Goal: Task Accomplishment & Management: Complete application form

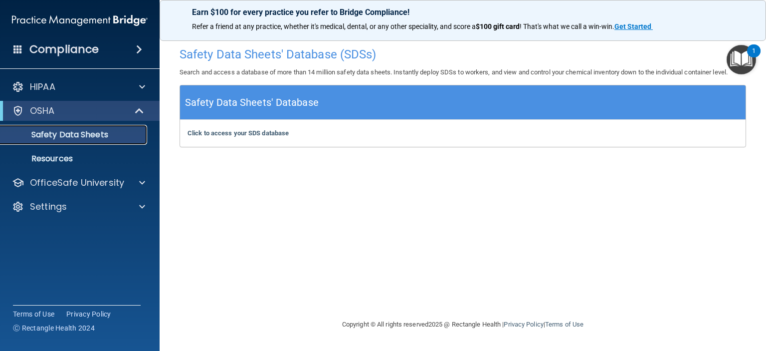
click at [85, 134] on p "Safety Data Sheets" at bounding box center [74, 135] width 136 height 10
click at [92, 154] on p "Resources" at bounding box center [74, 159] width 136 height 10
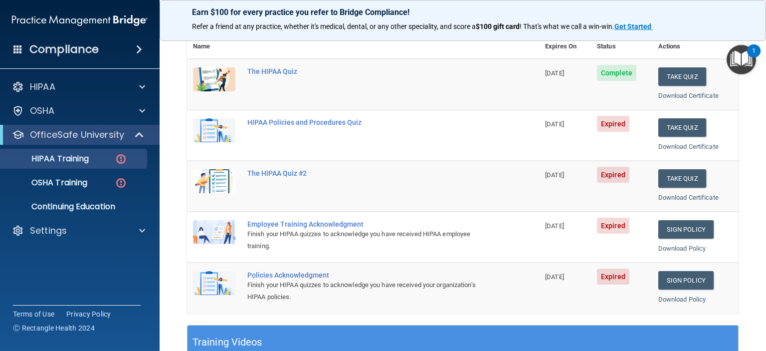
scroll to position [100, 0]
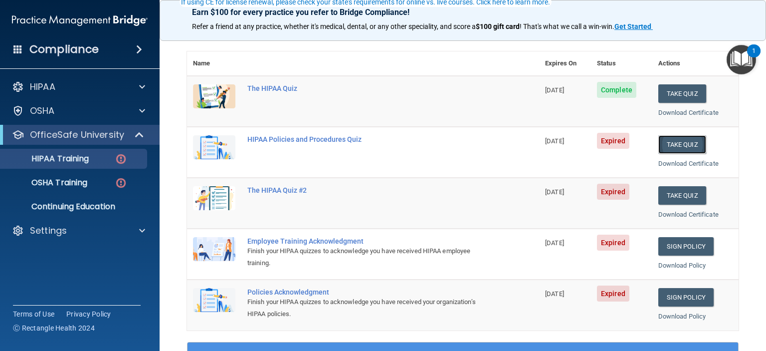
click at [677, 145] on button "Take Quiz" at bounding box center [683, 144] width 48 height 18
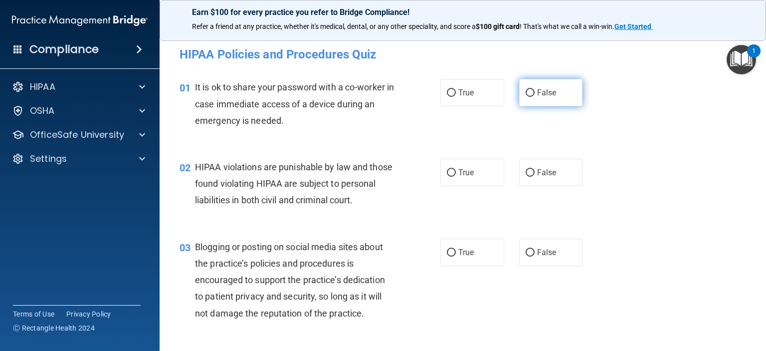
drag, startPoint x: 523, startPoint y: 94, endPoint x: 523, endPoint y: 102, distance: 8.0
click at [523, 102] on label "False" at bounding box center [551, 92] width 64 height 27
click at [526, 97] on input "False" at bounding box center [530, 92] width 9 height 7
radio input "true"
click at [467, 183] on label "True" at bounding box center [473, 172] width 64 height 27
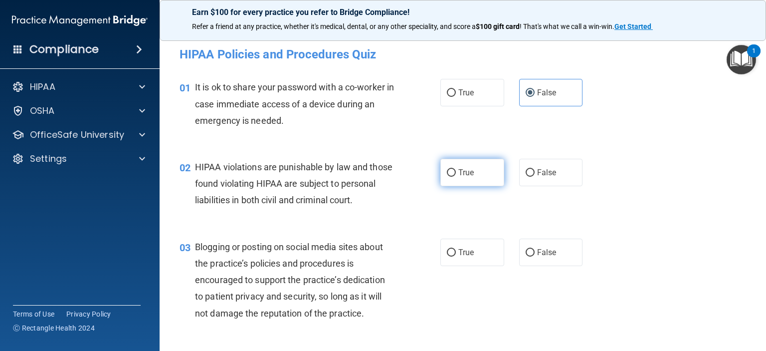
click at [456, 177] on input "True" at bounding box center [451, 172] width 9 height 7
radio input "true"
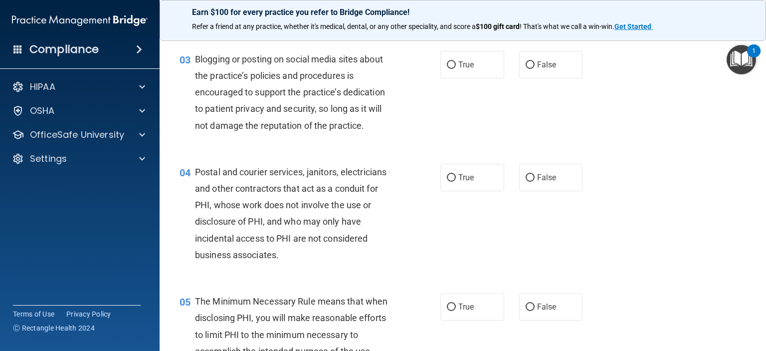
scroll to position [200, 0]
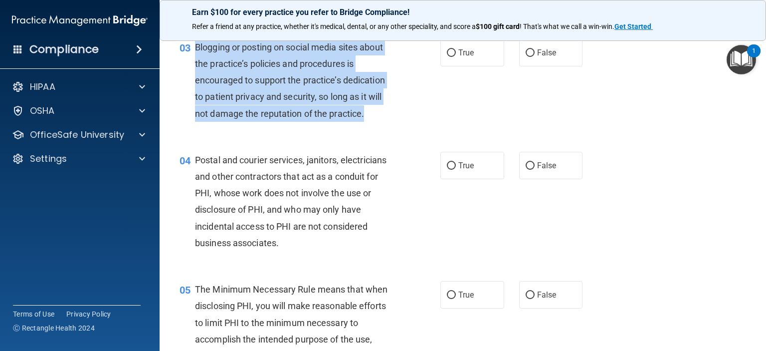
drag, startPoint x: 365, startPoint y: 133, endPoint x: 198, endPoint y: 57, distance: 184.0
click at [198, 57] on div "Blogging or posting on social media sites about the practice’s policies and pro…" at bounding box center [298, 80] width 207 height 83
copy span "Blogging or posting on social media sites about the practice’s policies and pro…"
click at [420, 110] on div "03 Blogging or posting on social media sites about the practice’s policies and …" at bounding box center [310, 83] width 291 height 88
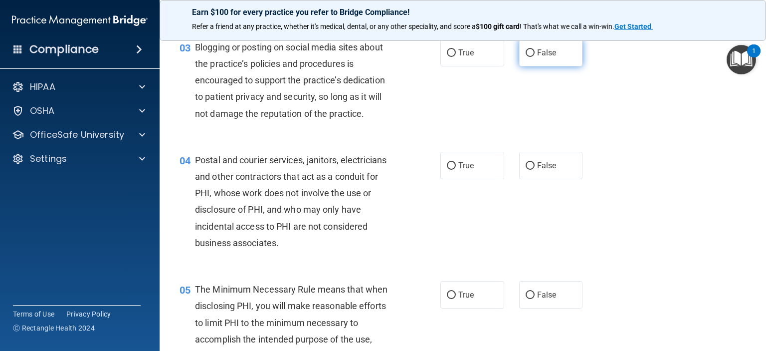
click at [526, 57] on input "False" at bounding box center [530, 52] width 9 height 7
radio input "true"
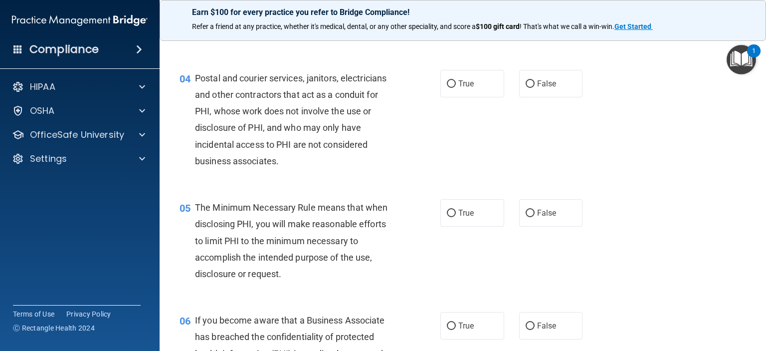
scroll to position [299, 0]
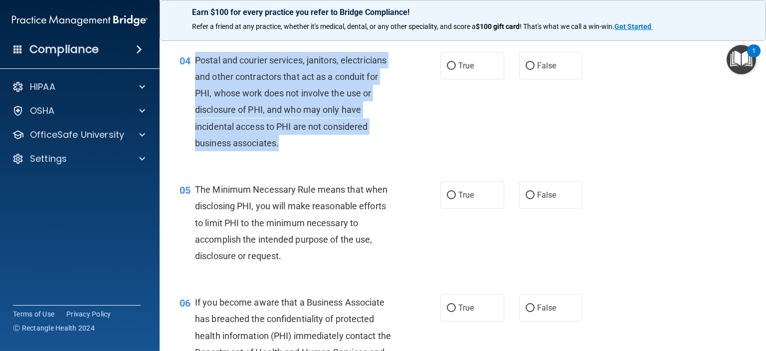
drag, startPoint x: 283, startPoint y: 157, endPoint x: 197, endPoint y: 74, distance: 120.3
click at [197, 74] on div "Postal and courier services, janitors, electricians and other contractors that …" at bounding box center [298, 101] width 207 height 99
copy span "Postal and courier services, janitors, electricians and other contractors that …"
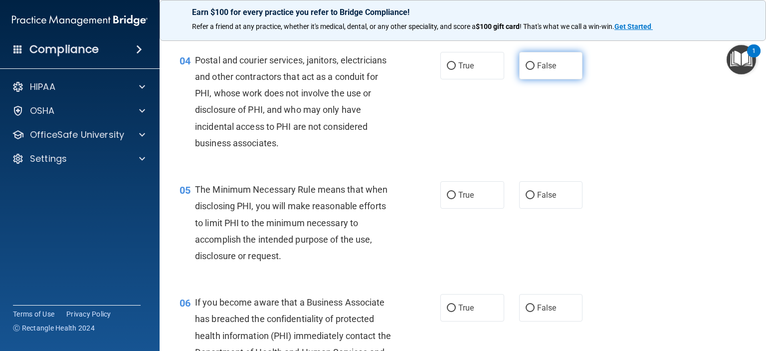
click at [554, 79] on label "False" at bounding box center [551, 65] width 64 height 27
click at [535, 70] on input "False" at bounding box center [530, 65] width 9 height 7
radio input "true"
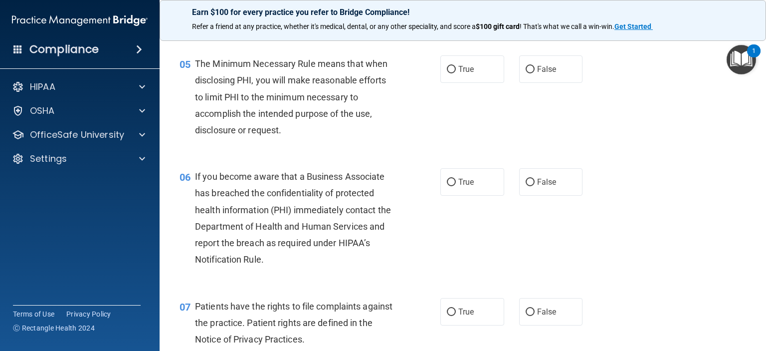
scroll to position [449, 0]
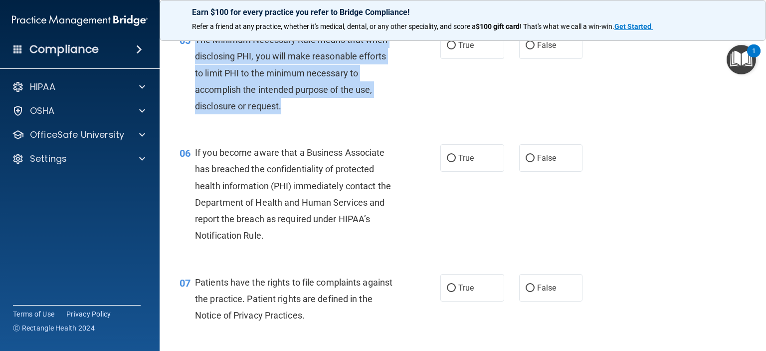
drag, startPoint x: 275, startPoint y: 125, endPoint x: 196, endPoint y: 53, distance: 107.1
click at [196, 53] on div "The Minimum Necessary Rule means that when disclosing PHI, you will make reason…" at bounding box center [298, 72] width 207 height 83
copy span "The Minimum Necessary Rule means that when disclosing PHI, you will make reason…"
click at [451, 49] on input "True" at bounding box center [451, 45] width 9 height 7
radio input "true"
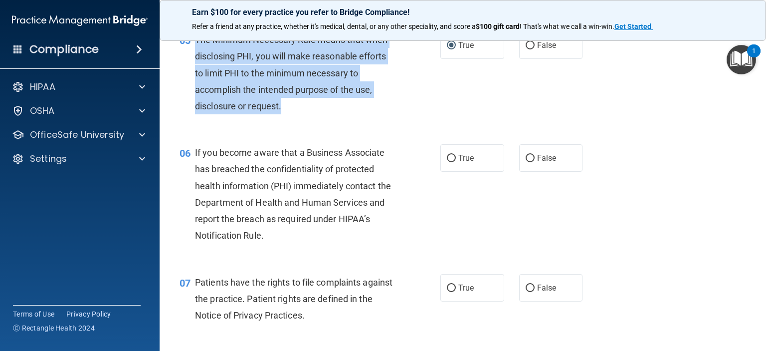
click at [393, 114] on div "The Minimum Necessary Rule means that when disclosing PHI, you will make reason…" at bounding box center [298, 72] width 207 height 83
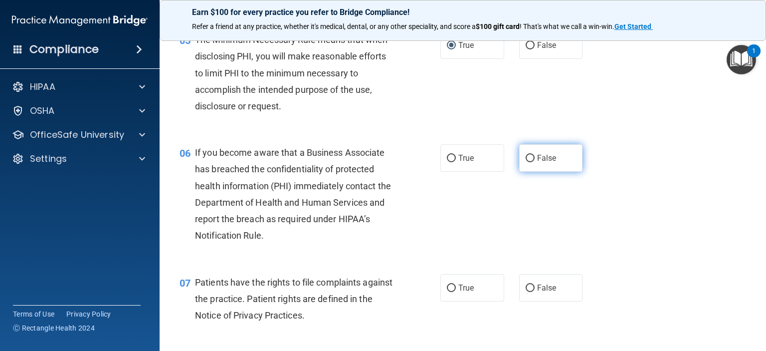
click at [562, 172] on label "False" at bounding box center [551, 157] width 64 height 27
click at [535, 162] on input "False" at bounding box center [530, 158] width 9 height 7
radio input "true"
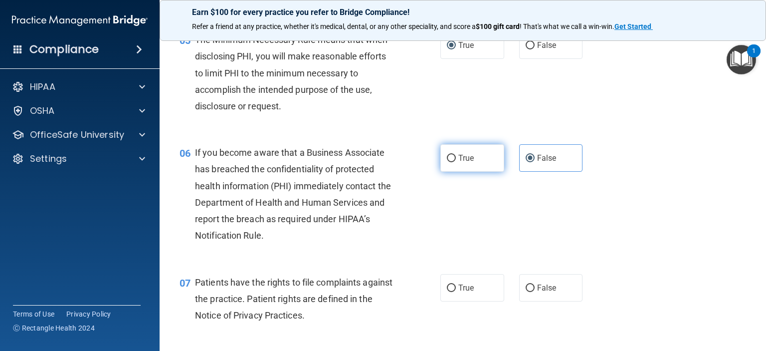
click at [452, 162] on input "True" at bounding box center [451, 158] width 9 height 7
radio input "true"
radio input "false"
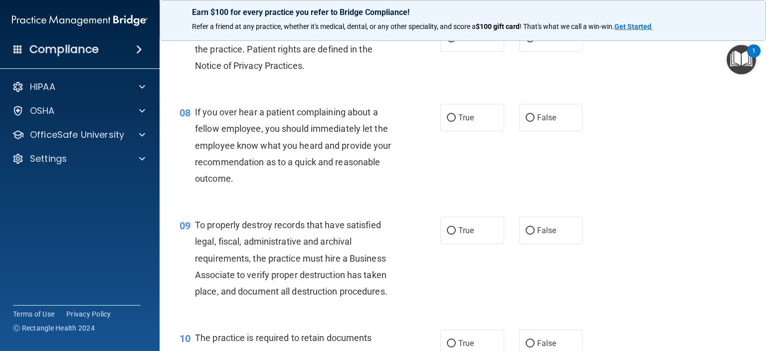
scroll to position [649, 0]
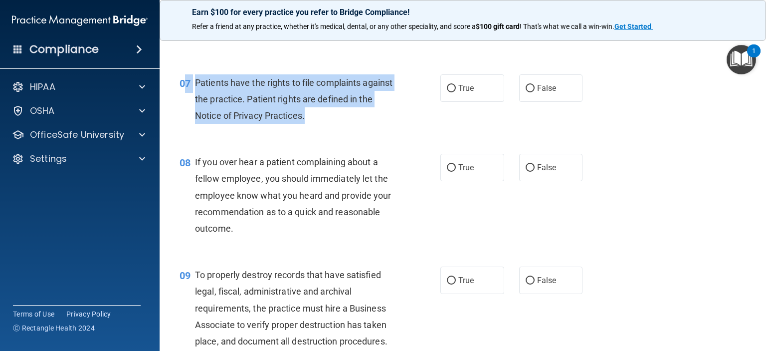
drag, startPoint x: 333, startPoint y: 130, endPoint x: 188, endPoint y: 95, distance: 149.8
click at [187, 96] on div "07 Patients have the rights to file complaints against the practice. Patient ri…" at bounding box center [310, 101] width 291 height 55
click at [314, 129] on div "07 Patients have the rights to file complaints against the practice. Patient ri…" at bounding box center [310, 101] width 291 height 55
drag, startPoint x: 324, startPoint y: 130, endPoint x: 197, endPoint y: 96, distance: 132.1
click at [197, 96] on div "Patients have the rights to file complaints against the practice. Patient right…" at bounding box center [298, 99] width 207 height 50
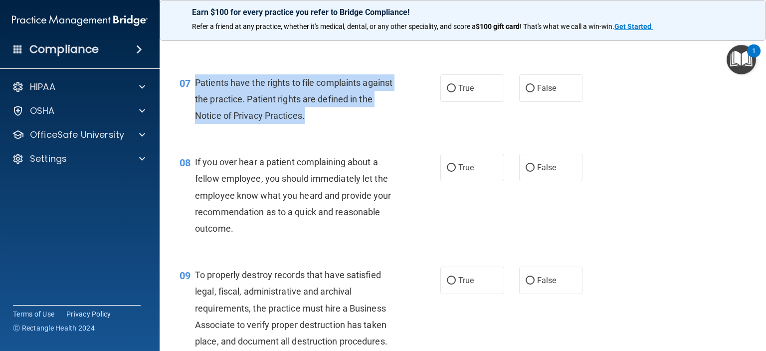
copy span "Patients have the rights to file complaints against the practice. Patient right…"
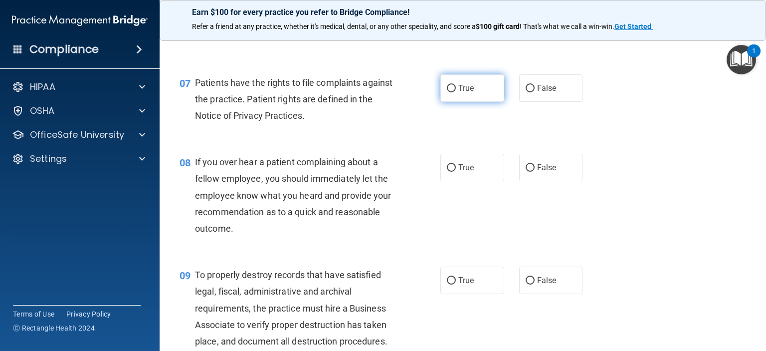
click at [467, 93] on span "True" at bounding box center [465, 87] width 15 height 9
click at [456, 92] on input "True" at bounding box center [451, 88] width 9 height 7
radio input "true"
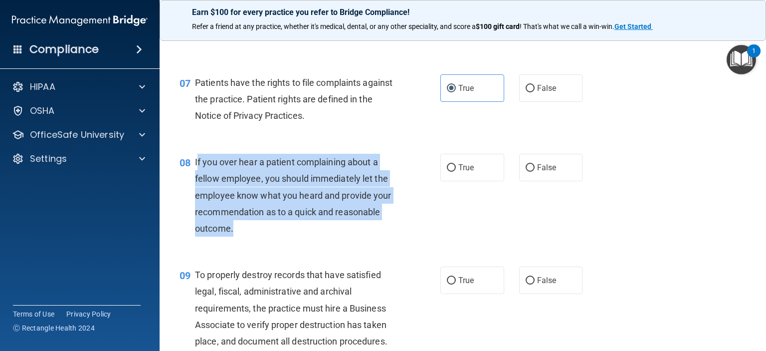
drag, startPoint x: 233, startPoint y: 242, endPoint x: 198, endPoint y: 180, distance: 72.4
click at [198, 180] on div "If you over hear a patient complaining about a fellow employee, you should imme…" at bounding box center [298, 195] width 207 height 83
click at [198, 180] on span "If you over hear a patient complaining about a fellow employee, you should imme…" at bounding box center [293, 195] width 197 height 77
drag, startPoint x: 254, startPoint y: 251, endPoint x: 192, endPoint y: 178, distance: 96.3
click at [192, 178] on div "08 If you over hear a patient complaining about a fellow employee, you should i…" at bounding box center [310, 198] width 291 height 88
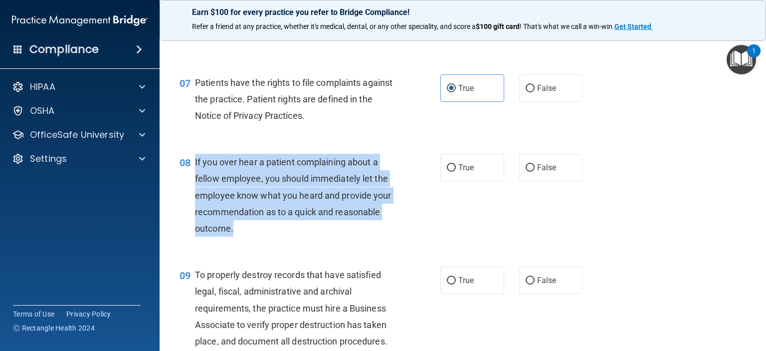
copy div "If you over hear a patient complaining about a fellow employee, you should imme…"
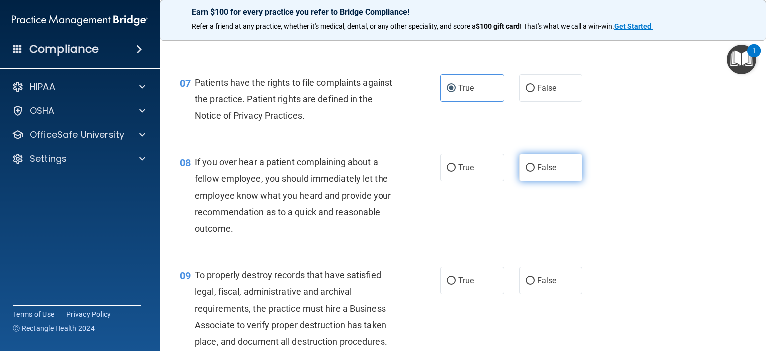
drag, startPoint x: 549, startPoint y: 187, endPoint x: 529, endPoint y: 192, distance: 20.0
click at [549, 172] on span "False" at bounding box center [546, 167] width 19 height 9
click at [540, 173] on label "False" at bounding box center [551, 167] width 64 height 27
click at [535, 172] on input "False" at bounding box center [530, 167] width 9 height 7
radio input "true"
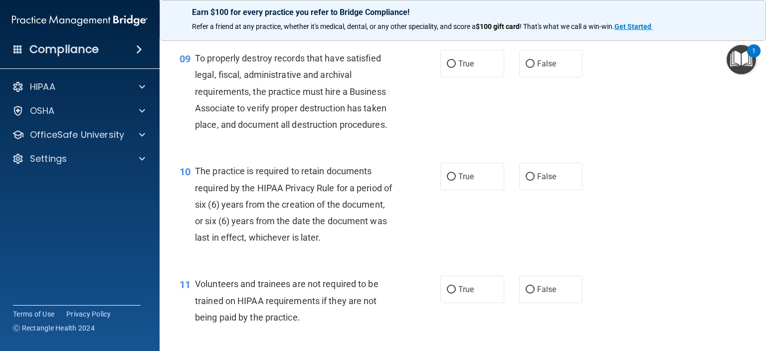
scroll to position [848, 0]
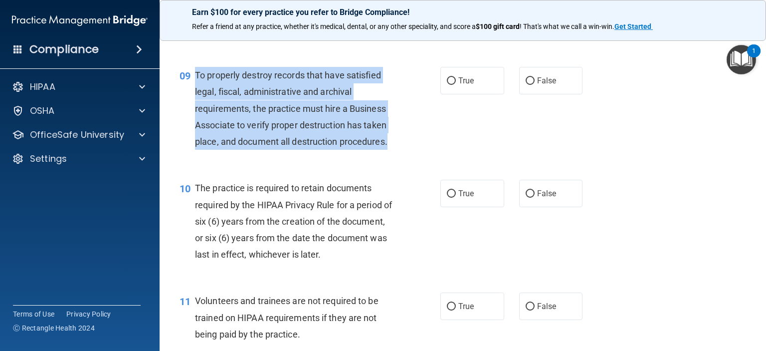
drag, startPoint x: 390, startPoint y: 154, endPoint x: 196, endPoint y: 91, distance: 203.8
click at [196, 91] on div "To properly destroy records that have satisfied legal, fiscal, administrative a…" at bounding box center [298, 108] width 207 height 83
copy span "To properly destroy records that have satisfied legal, fiscal, administrative a…"
click at [421, 145] on div "09 To properly destroy records that have satisfied legal, fiscal, administrativ…" at bounding box center [310, 111] width 291 height 88
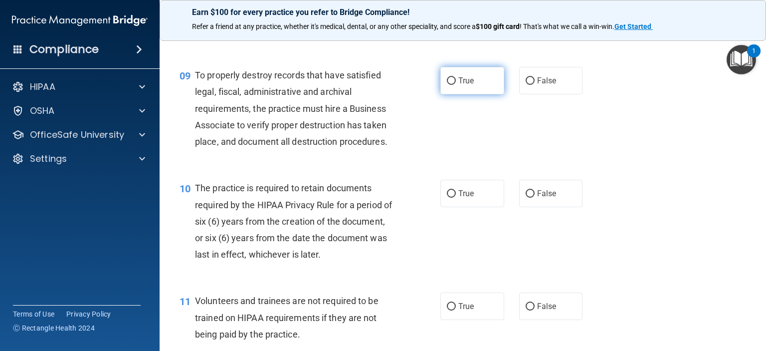
click at [466, 94] on label "True" at bounding box center [473, 80] width 64 height 27
click at [456, 85] on input "True" at bounding box center [451, 80] width 9 height 7
radio input "true"
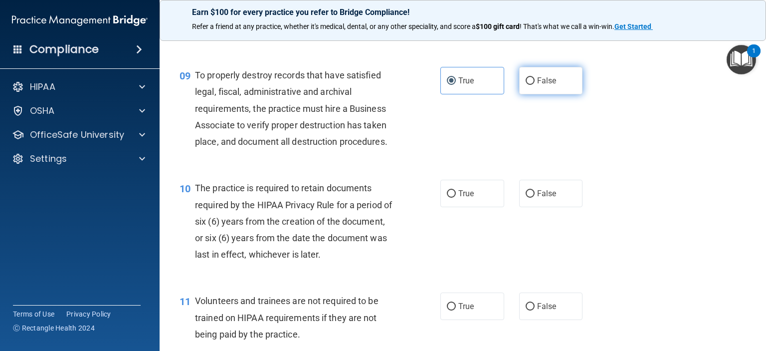
click at [537, 85] on span "False" at bounding box center [546, 80] width 19 height 9
click at [535, 85] on input "False" at bounding box center [530, 80] width 9 height 7
radio input "true"
radio input "false"
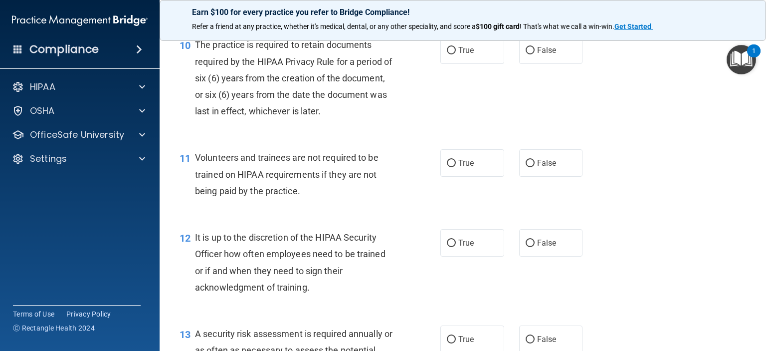
scroll to position [998, 0]
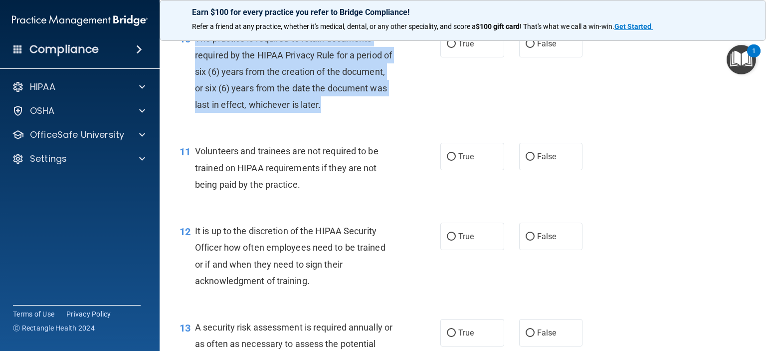
drag, startPoint x: 389, startPoint y: 126, endPoint x: 197, endPoint y: 53, distance: 205.4
click at [197, 53] on div "The practice is required to retain documents required by the HIPAA Privacy Rule…" at bounding box center [298, 71] width 207 height 83
copy span "The practice is required to retain documents required by the HIPAA Privacy Rule…"
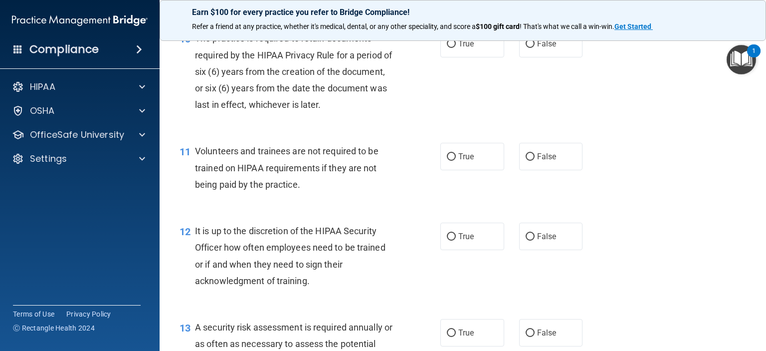
click at [515, 107] on div "10 The practice is required to retain documents required by the HIPAA Privacy R…" at bounding box center [463, 73] width 582 height 113
click at [490, 57] on label "True" at bounding box center [473, 43] width 64 height 27
click at [456, 48] on input "True" at bounding box center [451, 43] width 9 height 7
radio input "true"
click at [526, 161] on input "False" at bounding box center [530, 156] width 9 height 7
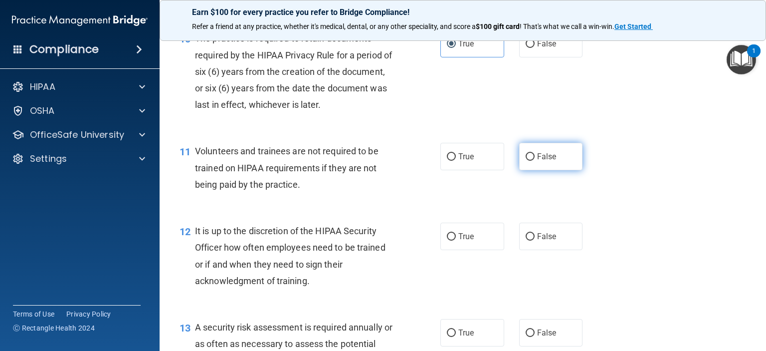
radio input "true"
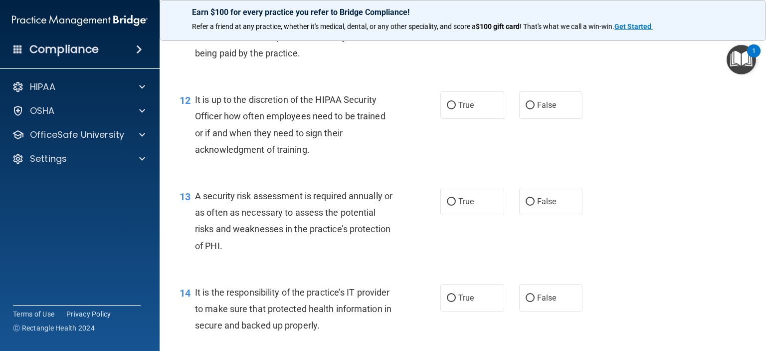
scroll to position [1098, 0]
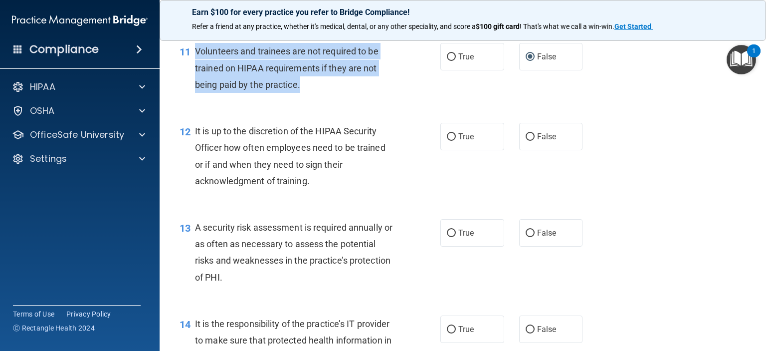
drag, startPoint x: 269, startPoint y: 93, endPoint x: 194, endPoint y: 65, distance: 79.9
click at [194, 65] on div "11 Volunteers and trainees are not required to be trained on HIPAA requirements…" at bounding box center [310, 70] width 291 height 55
copy div "Volunteers and trainees are not required to be trained on HIPAA requirements if…"
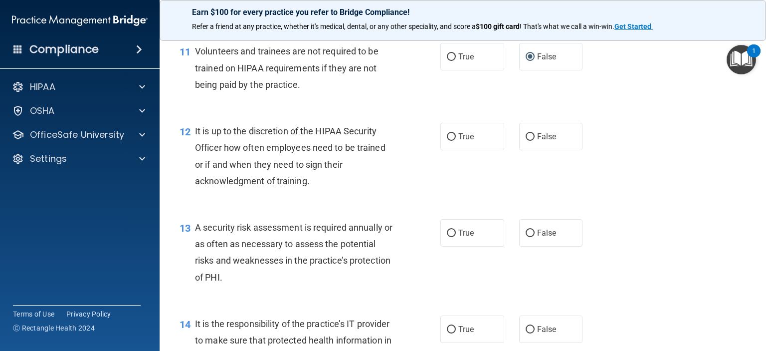
click at [452, 129] on div "12 It is up to the discretion of the HIPAA Security Officer how often employees…" at bounding box center [463, 158] width 582 height 96
click at [558, 150] on label "False" at bounding box center [551, 136] width 64 height 27
click at [535, 141] on input "False" at bounding box center [530, 136] width 9 height 7
radio input "true"
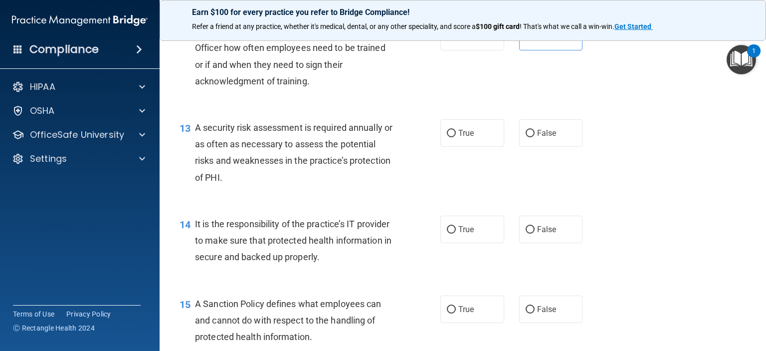
scroll to position [1247, 0]
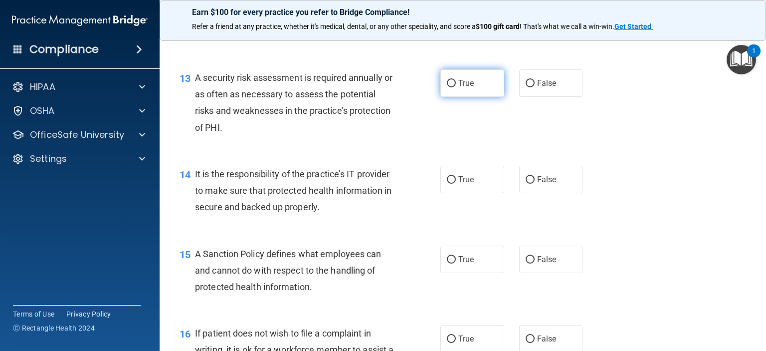
click at [462, 88] on span "True" at bounding box center [465, 82] width 15 height 9
click at [456, 87] on input "True" at bounding box center [451, 83] width 9 height 7
radio input "true"
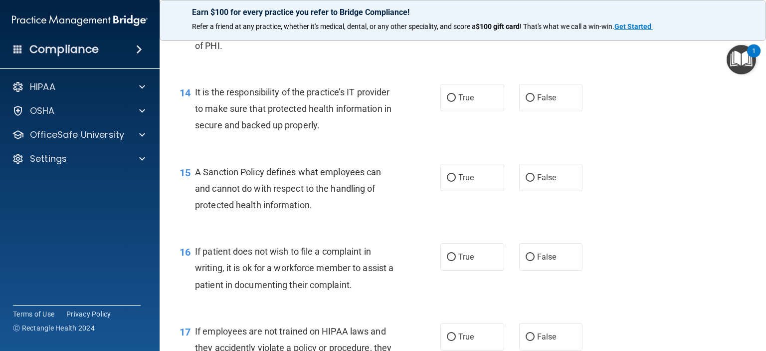
scroll to position [1347, 0]
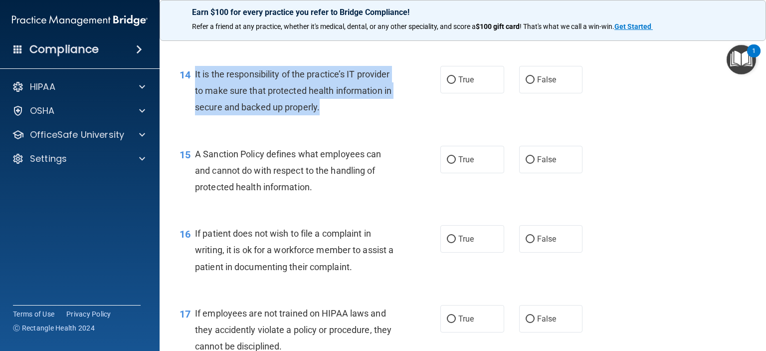
drag, startPoint x: 382, startPoint y: 123, endPoint x: 193, endPoint y: 89, distance: 192.6
click at [193, 89] on div "14 It is the responsibility of the practice’s IT provider to make sure that pro…" at bounding box center [310, 93] width 291 height 55
copy div "It is the responsibility of the practice’s IT provider to make sure that protec…"
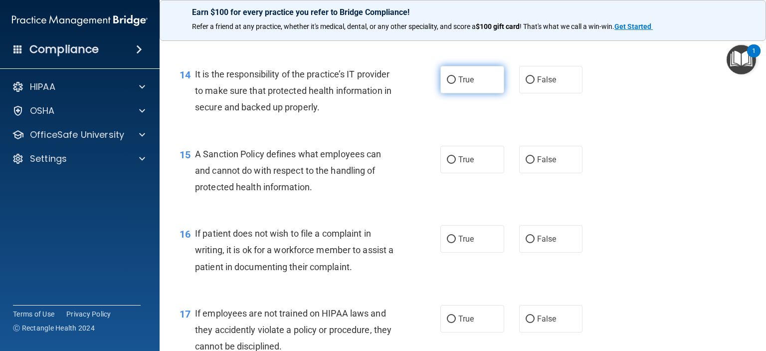
click at [463, 93] on label "True" at bounding box center [473, 79] width 64 height 27
click at [456, 84] on input "True" at bounding box center [451, 79] width 9 height 7
radio input "true"
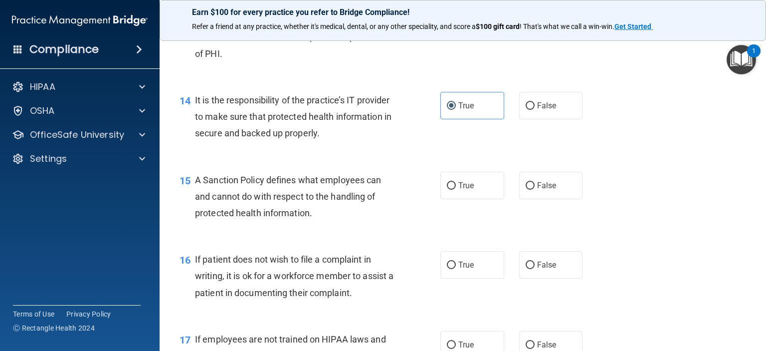
scroll to position [1421, 0]
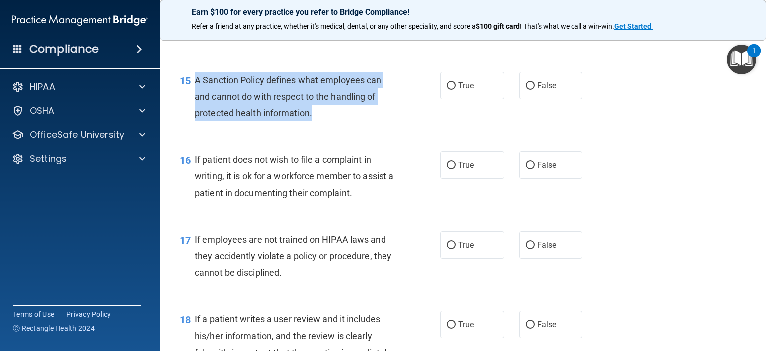
drag, startPoint x: 314, startPoint y: 128, endPoint x: 197, endPoint y: 97, distance: 121.3
click at [197, 97] on div "A Sanction Policy defines what employees can and cannot do with respect to the …" at bounding box center [298, 97] width 207 height 50
copy span "A Sanction Policy defines what employees can and cannot do with respect to the …"
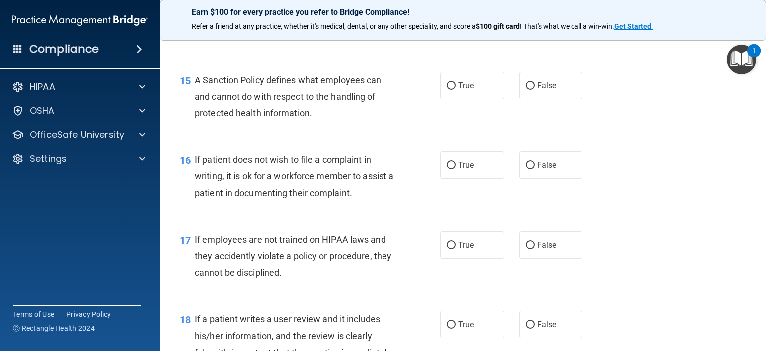
click at [291, 162] on div "16 If patient does not wish to file a complaint in writing, it is ok for a work…" at bounding box center [463, 179] width 582 height 80
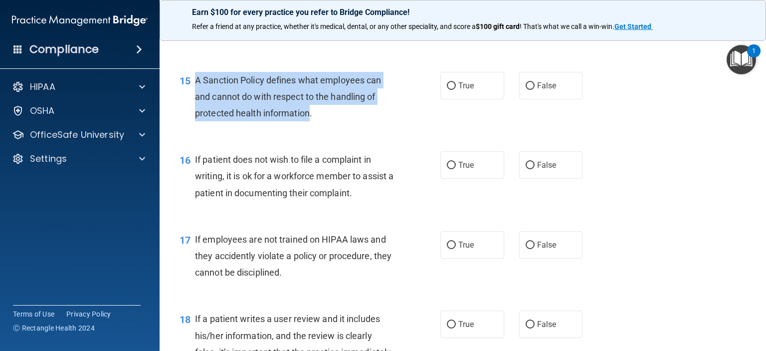
drag, startPoint x: 285, startPoint y: 139, endPoint x: 194, endPoint y: 99, distance: 99.8
click at [194, 99] on div "15 A Sanction Policy defines what employees can and cannot do with respect to t…" at bounding box center [310, 99] width 291 height 55
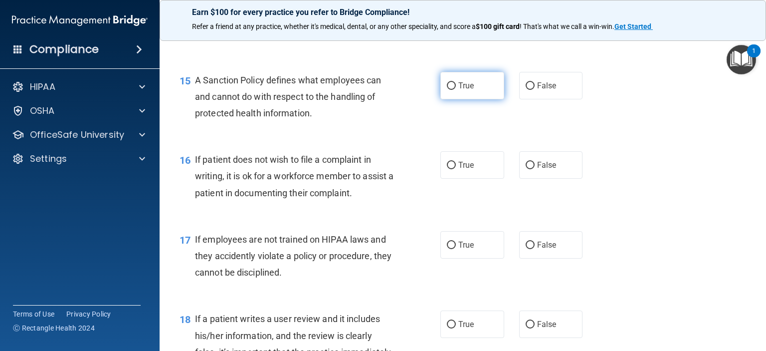
click at [467, 90] on span "True" at bounding box center [465, 85] width 15 height 9
click at [456, 90] on input "True" at bounding box center [451, 85] width 9 height 7
radio input "true"
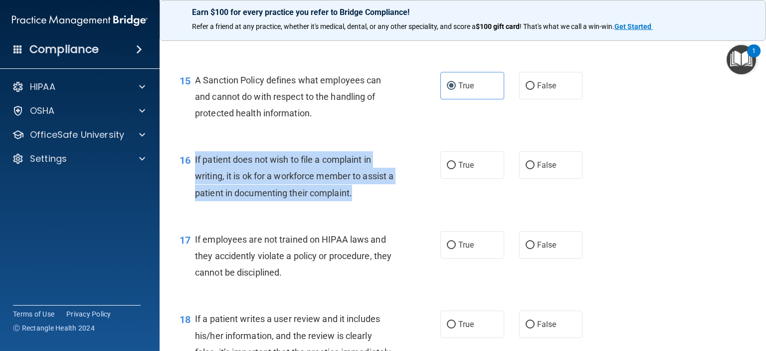
drag, startPoint x: 371, startPoint y: 215, endPoint x: 190, endPoint y: 177, distance: 185.0
click at [190, 177] on div "16 If patient does not wish to file a complaint in writing, it is ok for a work…" at bounding box center [310, 178] width 291 height 55
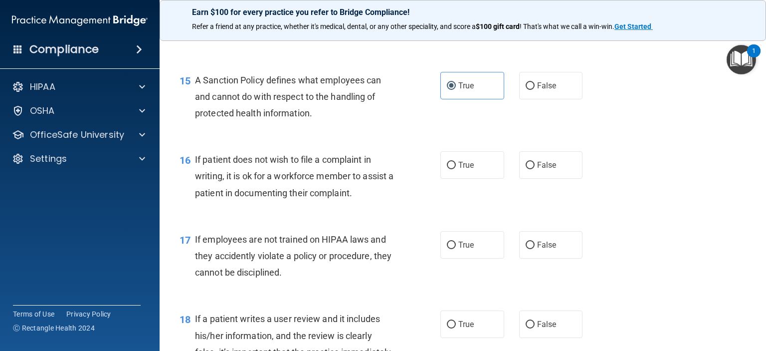
click at [341, 122] on div "A Sanction Policy defines what employees can and cannot do with respect to the …" at bounding box center [298, 97] width 207 height 50
click at [461, 176] on label "True" at bounding box center [473, 164] width 64 height 27
click at [456, 169] on input "True" at bounding box center [451, 165] width 9 height 7
radio input "true"
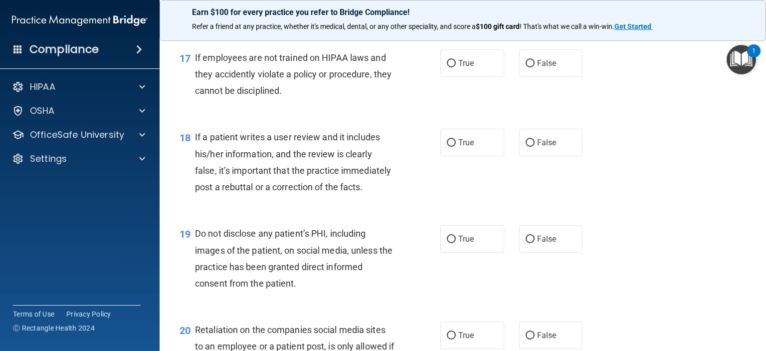
scroll to position [1620, 0]
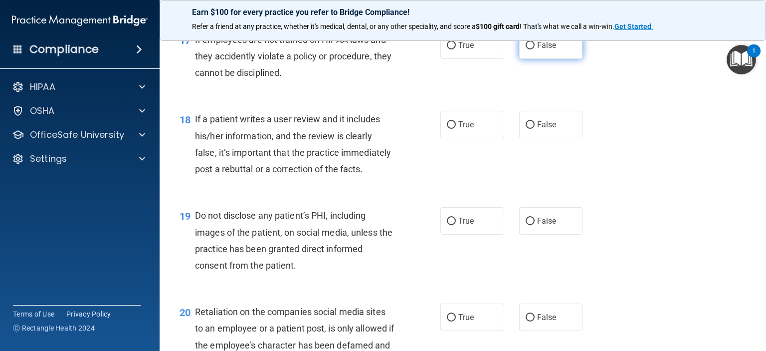
click at [562, 59] on label "False" at bounding box center [551, 44] width 64 height 27
click at [535, 49] on input "False" at bounding box center [530, 45] width 9 height 7
radio input "true"
click at [453, 234] on label "True" at bounding box center [473, 220] width 64 height 27
click at [453, 225] on input "True" at bounding box center [451, 221] width 9 height 7
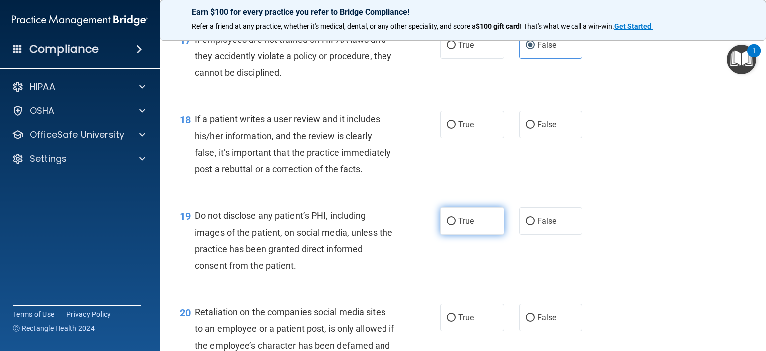
radio input "true"
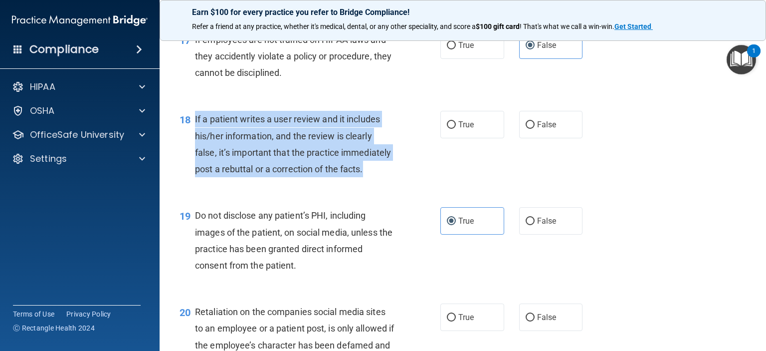
drag, startPoint x: 233, startPoint y: 209, endPoint x: 196, endPoint y: 131, distance: 87.0
click at [196, 131] on div "If a patient writes a user review and it includes his/her information, and the …" at bounding box center [298, 144] width 207 height 66
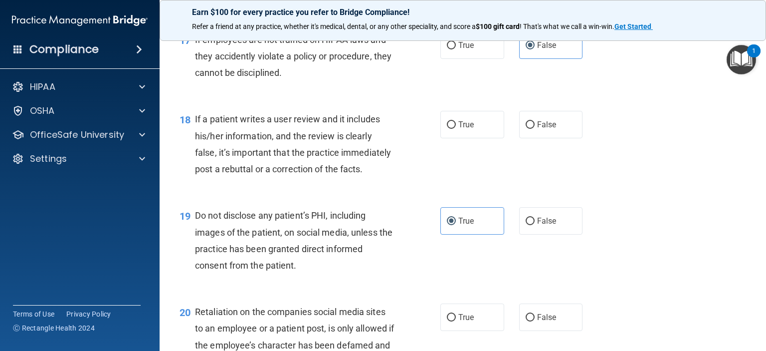
click at [305, 99] on div "17 If employees are not trained on HIPAA laws and they accidently violate a pol…" at bounding box center [463, 59] width 582 height 80
click at [503, 138] on div "True False" at bounding box center [517, 124] width 153 height 27
click at [526, 129] on input "False" at bounding box center [530, 124] width 9 height 7
radio input "true"
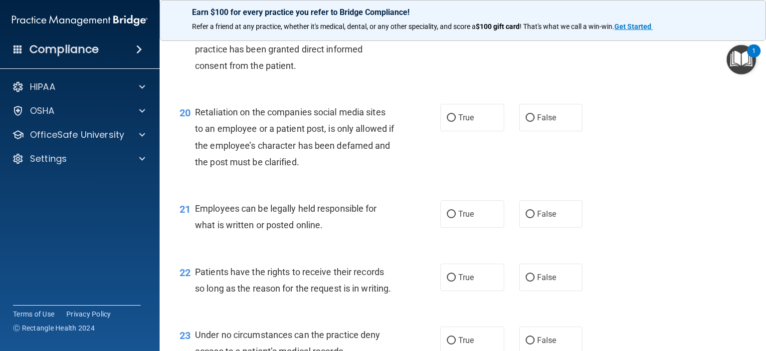
scroll to position [1870, 0]
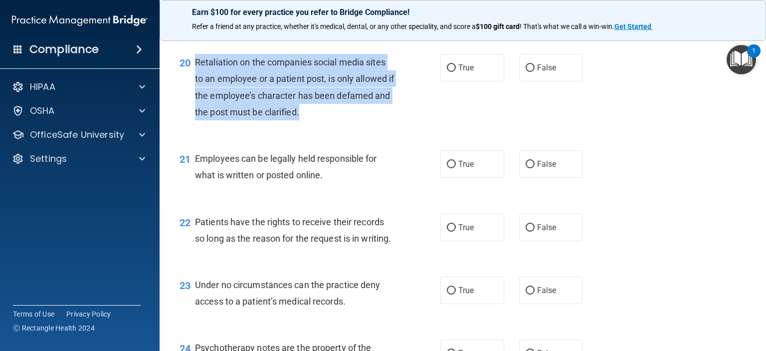
drag, startPoint x: 321, startPoint y: 144, endPoint x: 194, endPoint y: 93, distance: 137.5
click at [194, 93] on div "20 Retaliation on the companies social media sites to an employee or a patient …" at bounding box center [310, 89] width 291 height 71
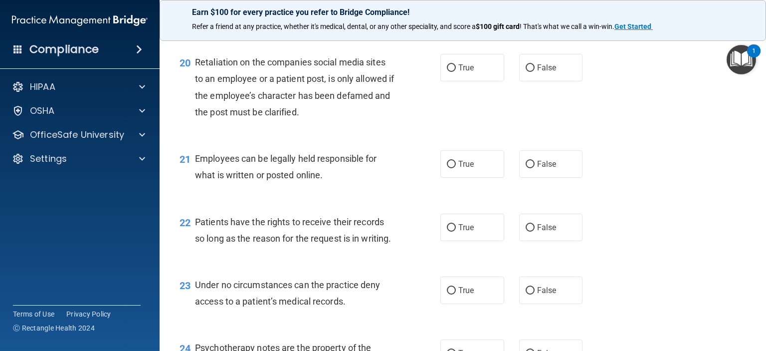
click at [375, 138] on div "20 Retaliation on the companies social media sites to an employee or a patient …" at bounding box center [463, 89] width 582 height 96
click at [472, 178] on label "True" at bounding box center [473, 163] width 64 height 27
click at [456, 168] on input "True" at bounding box center [451, 164] width 9 height 7
radio input "true"
click at [311, 117] on span "Retaliation on the companies social media sites to an employee or a patient pos…" at bounding box center [294, 87] width 199 height 60
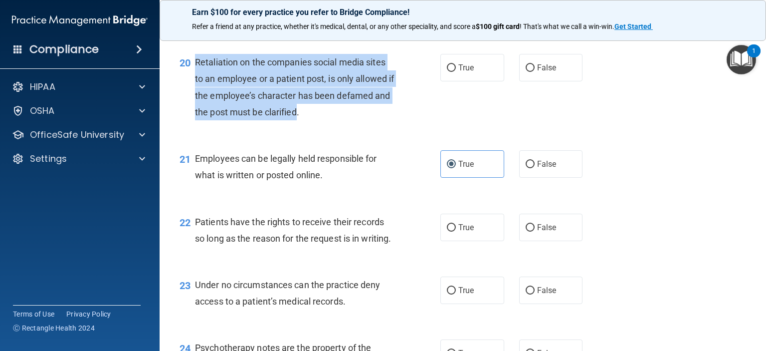
drag, startPoint x: 316, startPoint y: 140, endPoint x: 195, endPoint y: 91, distance: 130.5
click at [195, 91] on span "Retaliation on the companies social media sites to an employee or a patient pos…" at bounding box center [294, 87] width 199 height 60
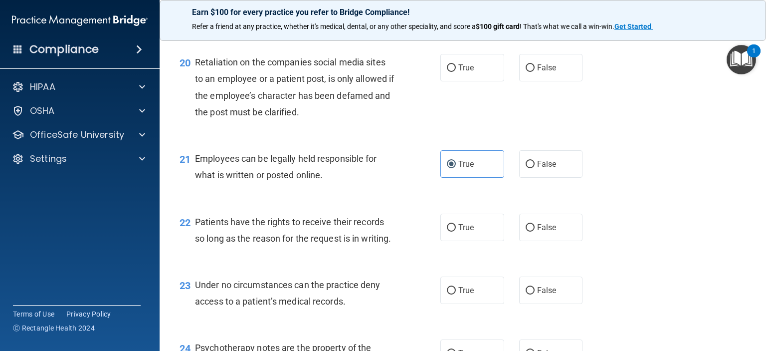
click at [400, 187] on div "21 Employees can be legally held responsible for what is written or posted onli…" at bounding box center [310, 169] width 291 height 38
click at [542, 72] on span "False" at bounding box center [546, 67] width 19 height 9
click at [535, 72] on input "False" at bounding box center [530, 67] width 9 height 7
radio input "true"
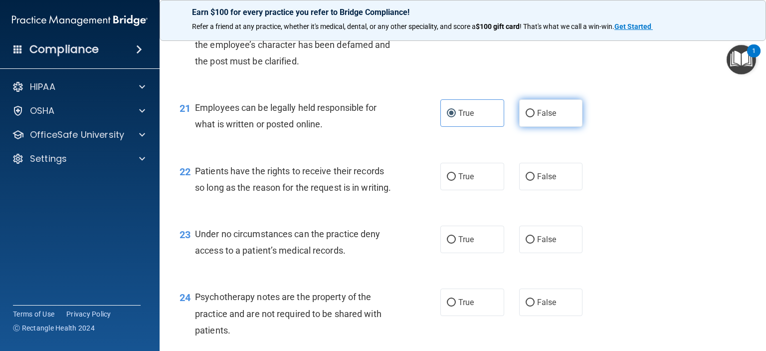
scroll to position [1970, 0]
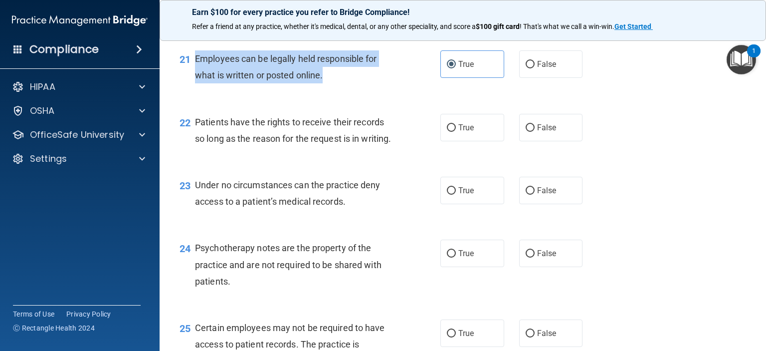
drag, startPoint x: 324, startPoint y: 108, endPoint x: 194, endPoint y: 91, distance: 131.8
click at [194, 88] on div "21 Employees can be legally held responsible for what is written or posted onli…" at bounding box center [310, 69] width 291 height 38
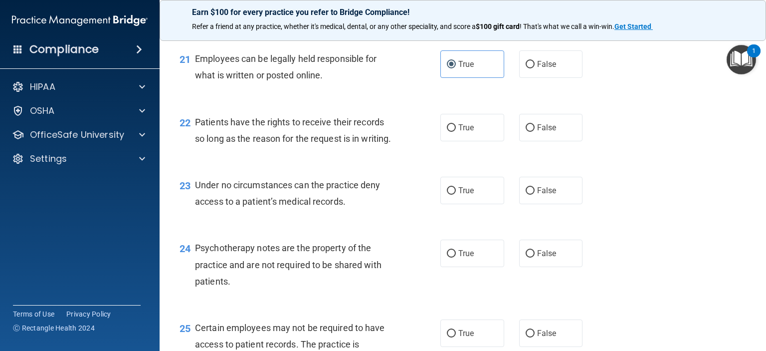
click at [272, 147] on div "Patients have the rights to receive their records so long as the reason for the…" at bounding box center [298, 130] width 207 height 33
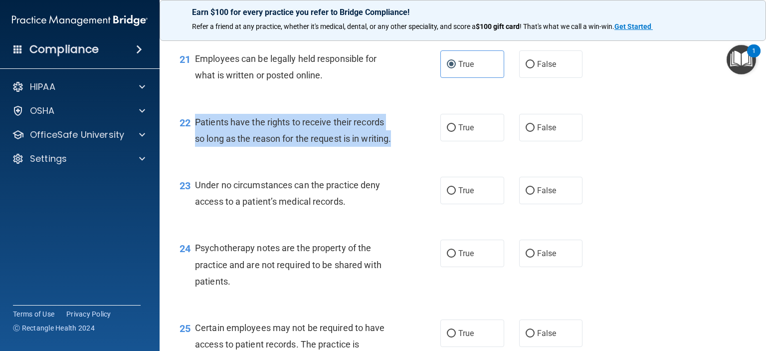
drag, startPoint x: 229, startPoint y: 187, endPoint x: 197, endPoint y: 157, distance: 44.5
click at [197, 147] on div "Patients have the rights to receive their records so long as the reason for the…" at bounding box center [298, 130] width 207 height 33
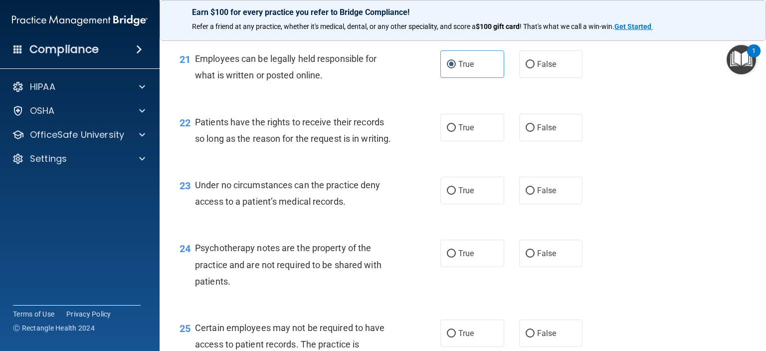
click at [690, 141] on div "22 Patients have the rights to receive their records so long as the reason for …" at bounding box center [463, 132] width 582 height 63
click at [456, 141] on label "True" at bounding box center [473, 127] width 64 height 27
click at [456, 132] on input "True" at bounding box center [451, 127] width 9 height 7
radio input "true"
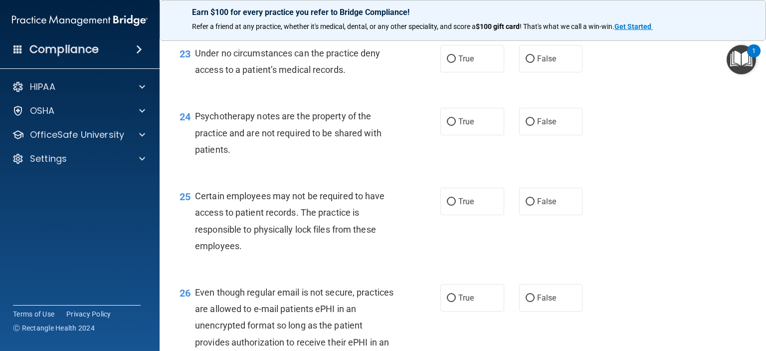
scroll to position [2119, 0]
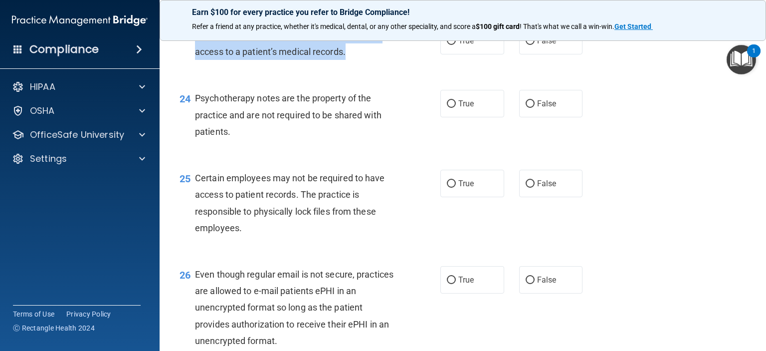
drag, startPoint x: 350, startPoint y: 99, endPoint x: 192, endPoint y: 89, distance: 158.5
click at [192, 65] on div "23 Under no circumstances can the practice deny access to a patient’s medical r…" at bounding box center [310, 46] width 291 height 38
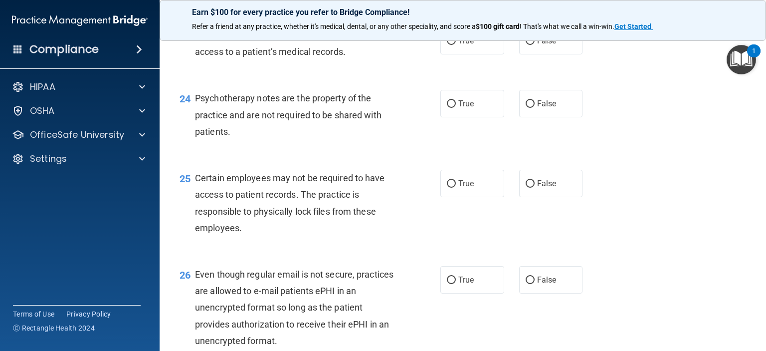
click at [485, 77] on div "23 Under no circumstances can the practice deny access to a patient’s medical r…" at bounding box center [463, 45] width 582 height 63
click at [548, 54] on label "False" at bounding box center [551, 40] width 64 height 27
click at [535, 45] on input "False" at bounding box center [530, 40] width 9 height 7
radio input "true"
click at [469, 117] on label "True" at bounding box center [473, 103] width 64 height 27
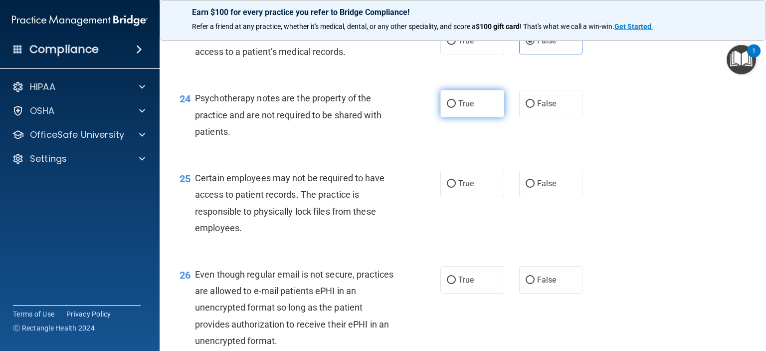
click at [456, 108] on input "True" at bounding box center [451, 103] width 9 height 7
radio input "true"
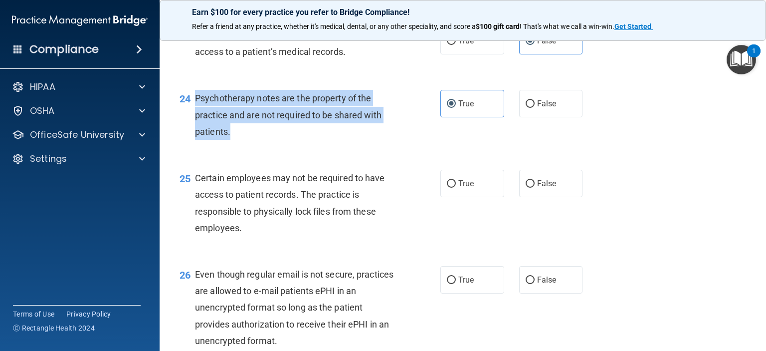
drag, startPoint x: 233, startPoint y: 180, endPoint x: 194, endPoint y: 148, distance: 50.3
click at [194, 145] on div "24 Psychotherapy notes are the property of the practice and are not required to…" at bounding box center [310, 117] width 291 height 55
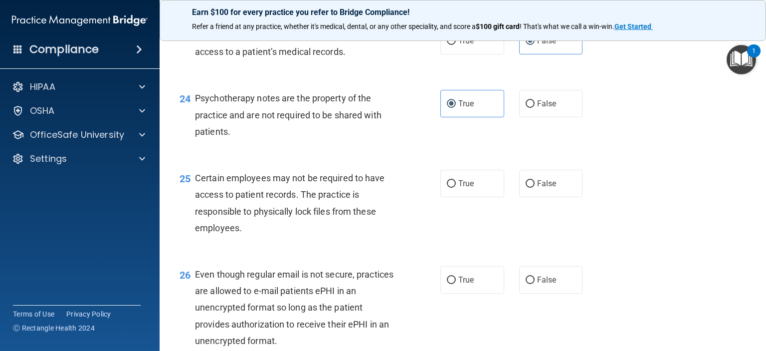
click at [321, 157] on div "24 Psychotherapy notes are the property of the practice and are not required to…" at bounding box center [463, 117] width 582 height 80
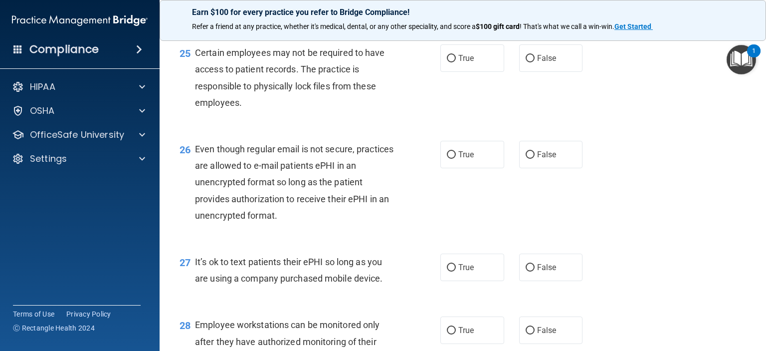
scroll to position [2269, 0]
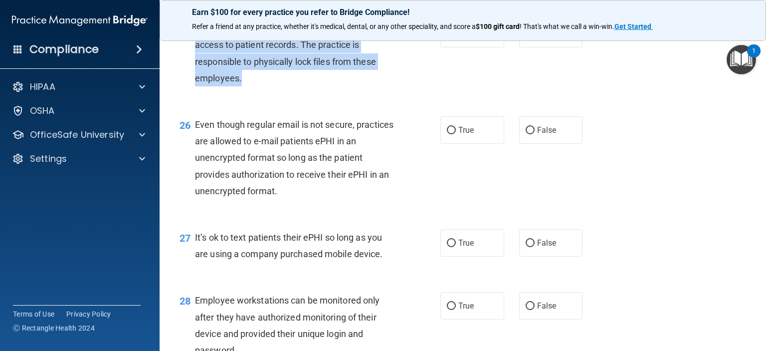
drag, startPoint x: 244, startPoint y: 131, endPoint x: 195, endPoint y: 81, distance: 69.8
click at [195, 81] on div "Certain employees may not be required to have access to patient records. The pr…" at bounding box center [298, 53] width 207 height 66
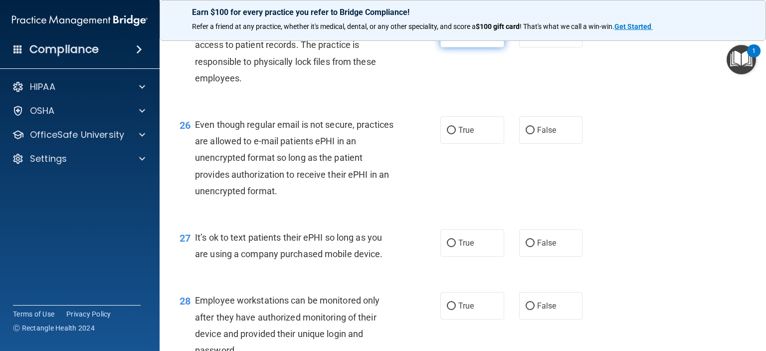
click at [457, 47] on label "True" at bounding box center [473, 33] width 64 height 27
click at [456, 38] on input "True" at bounding box center [451, 33] width 9 height 7
radio input "true"
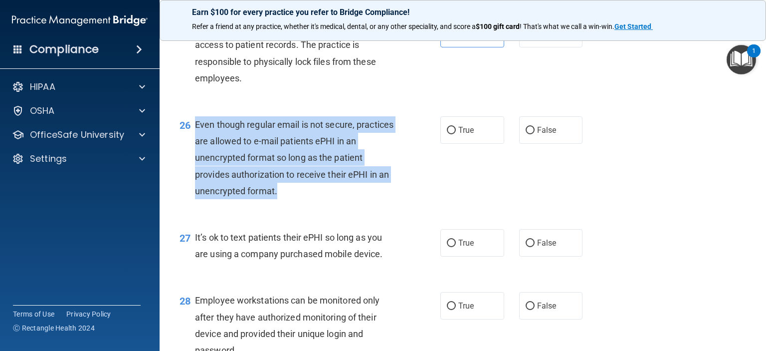
drag, startPoint x: 286, startPoint y: 241, endPoint x: 196, endPoint y: 175, distance: 112.4
click at [196, 175] on div "Even though regular email is not secure, practices are allowed to e-mail patien…" at bounding box center [298, 157] width 207 height 83
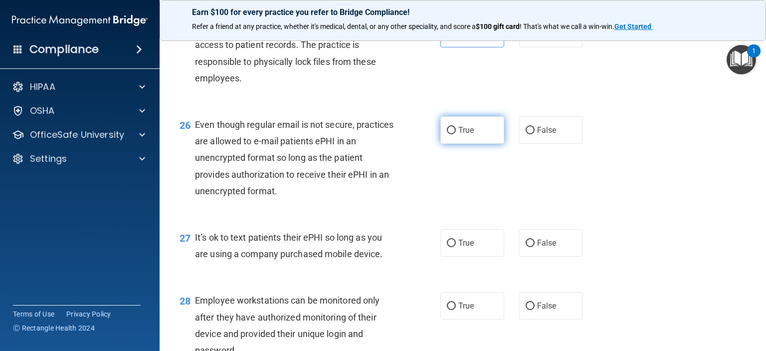
click at [461, 135] on span "True" at bounding box center [465, 129] width 15 height 9
click at [456, 134] on input "True" at bounding box center [451, 130] width 9 height 7
radio input "true"
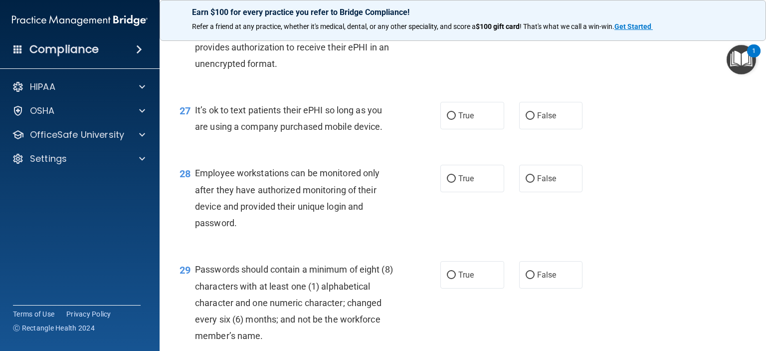
scroll to position [2419, 0]
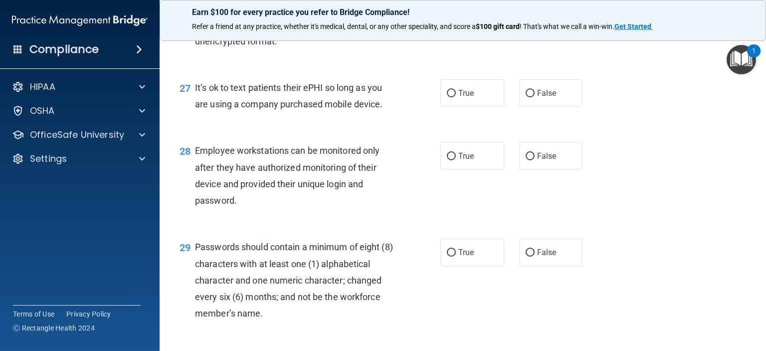
drag, startPoint x: 390, startPoint y: 158, endPoint x: 192, endPoint y: 144, distance: 198.6
click at [192, 117] on div "27 It’s ok to text patients their ePHI so long as you are using a company purch…" at bounding box center [310, 98] width 291 height 38
click at [377, 67] on div "26 Even though regular email is not secure, practices are allowed to e-mail pat…" at bounding box center [463, 10] width 582 height 113
click at [485, 107] on label "True" at bounding box center [473, 92] width 64 height 27
click at [456, 97] on input "True" at bounding box center [451, 93] width 9 height 7
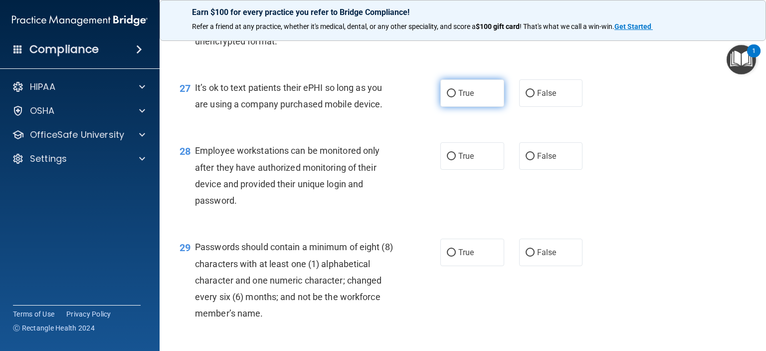
radio input "true"
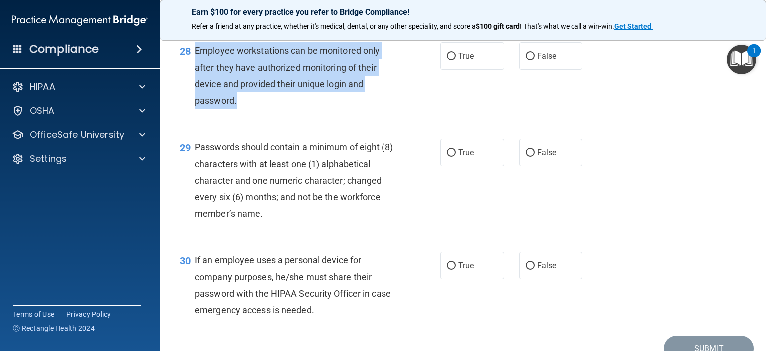
drag, startPoint x: 227, startPoint y: 148, endPoint x: 196, endPoint y: 96, distance: 60.6
click at [196, 96] on div "Employee workstations can be monitored only after they have authorized monitori…" at bounding box center [298, 75] width 207 height 66
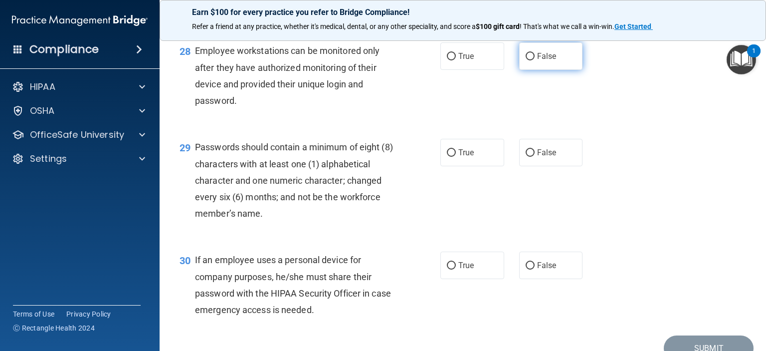
click at [554, 70] on label "False" at bounding box center [551, 55] width 64 height 27
click at [535, 60] on input "False" at bounding box center [530, 56] width 9 height 7
radio input "true"
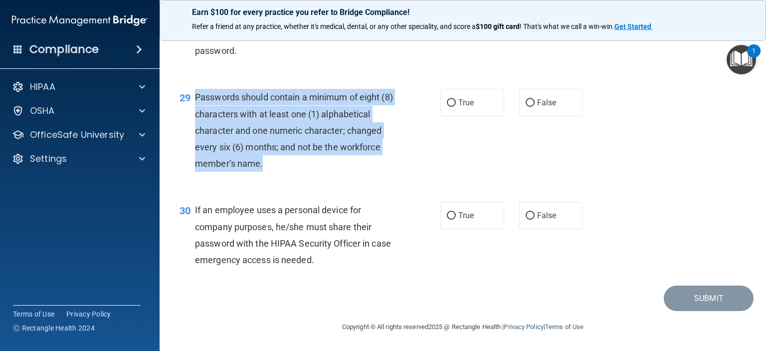
drag, startPoint x: 271, startPoint y: 217, endPoint x: 197, endPoint y: 144, distance: 104.4
click at [197, 144] on div "Passwords should contain a minimum of eight (8) characters with at least one (1…" at bounding box center [298, 130] width 207 height 83
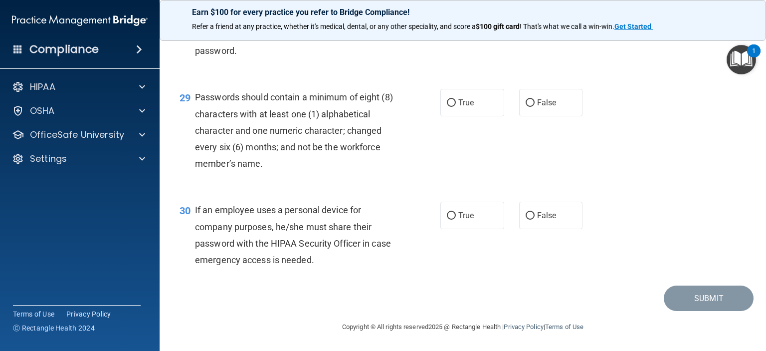
click at [349, 189] on div "29 Passwords should contain a minimum of eight (8) characters with at least one…" at bounding box center [463, 132] width 582 height 113
click at [467, 107] on span "True" at bounding box center [465, 102] width 15 height 9
click at [456, 107] on input "True" at bounding box center [451, 102] width 9 height 7
radio input "true"
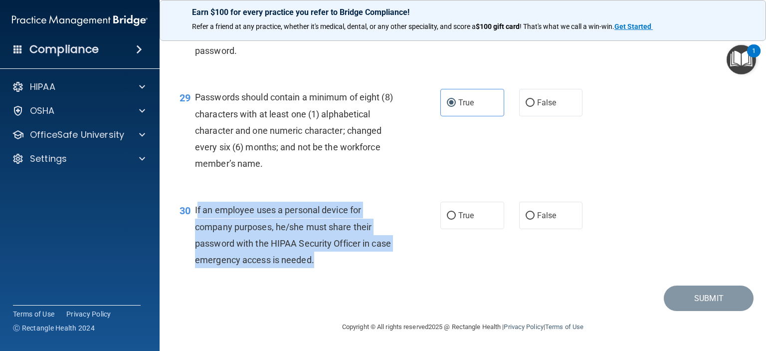
drag, startPoint x: 334, startPoint y: 263, endPoint x: 198, endPoint y: 218, distance: 144.0
click at [198, 218] on div "If an employee uses a personal device for company purposes, he/she must share t…" at bounding box center [298, 235] width 207 height 66
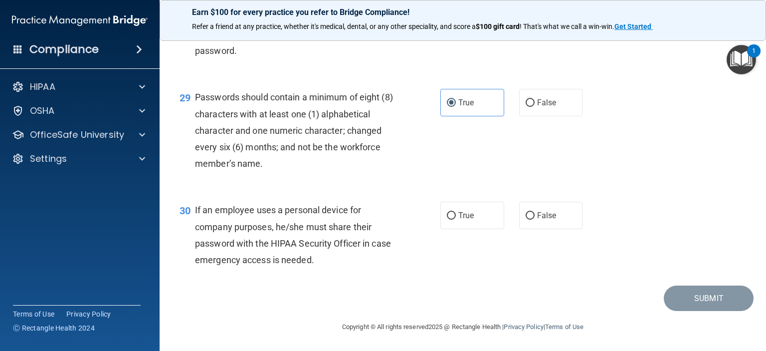
click at [579, 217] on div "True False" at bounding box center [517, 215] width 153 height 27
click at [546, 214] on span "False" at bounding box center [546, 215] width 19 height 9
click at [535, 214] on input "False" at bounding box center [530, 215] width 9 height 7
radio input "true"
click at [691, 298] on button "Submit" at bounding box center [709, 297] width 90 height 25
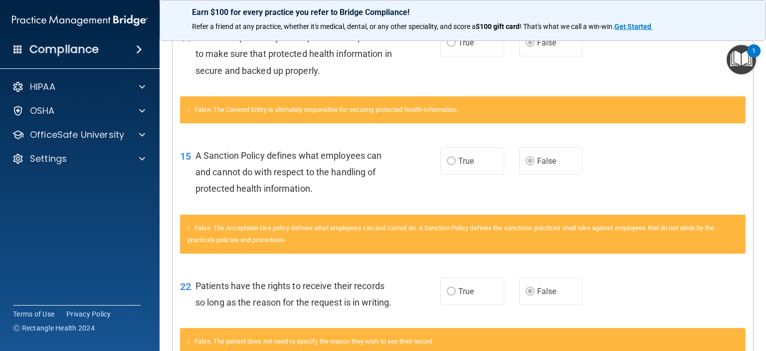
scroll to position [399, 0]
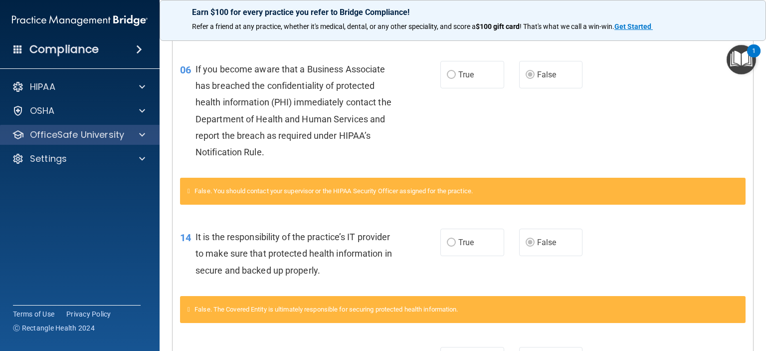
click at [94, 143] on div "OfficeSafe University" at bounding box center [80, 135] width 160 height 20
click at [106, 134] on p "OfficeSafe University" at bounding box center [77, 135] width 94 height 12
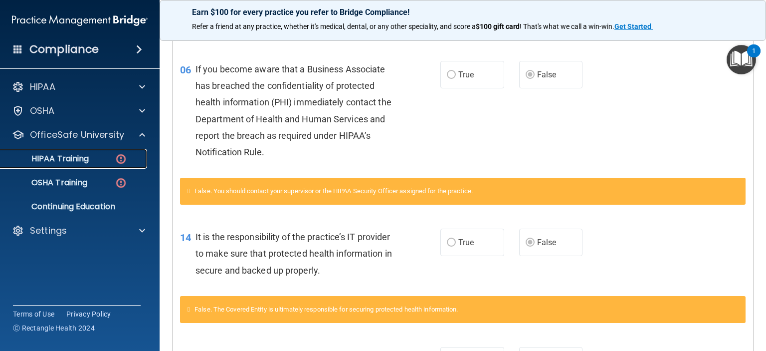
click at [82, 155] on p "HIPAA Training" at bounding box center [47, 159] width 82 height 10
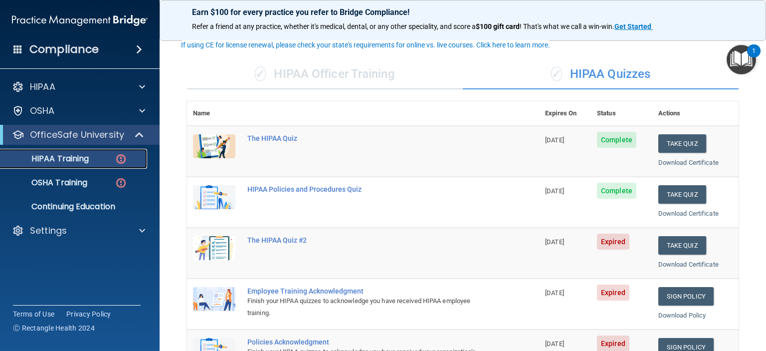
scroll to position [100, 0]
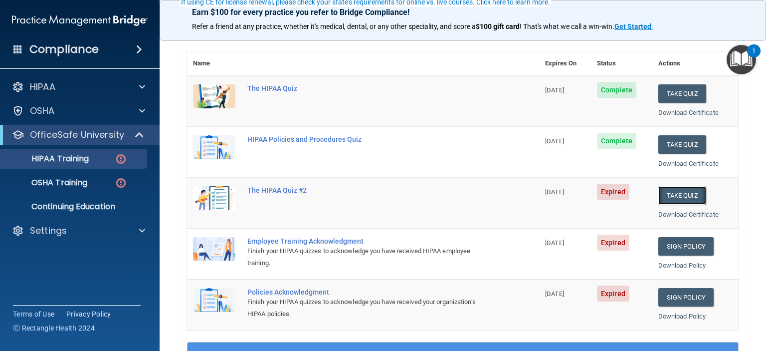
click at [679, 193] on button "Take Quiz" at bounding box center [683, 195] width 48 height 18
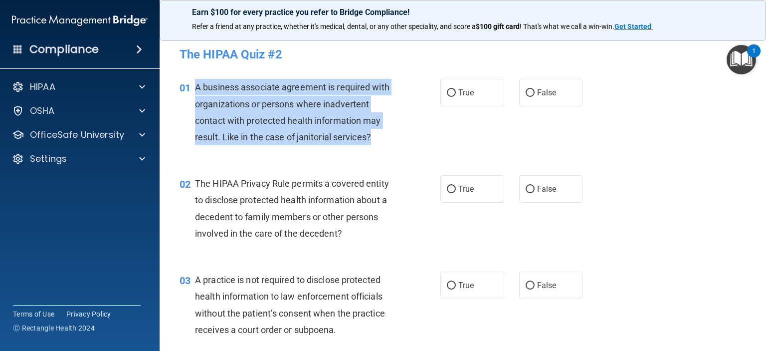
drag, startPoint x: 379, startPoint y: 139, endPoint x: 197, endPoint y: 87, distance: 188.9
click at [197, 87] on div "A business associate agreement is required with organizations or persons where …" at bounding box center [298, 112] width 207 height 66
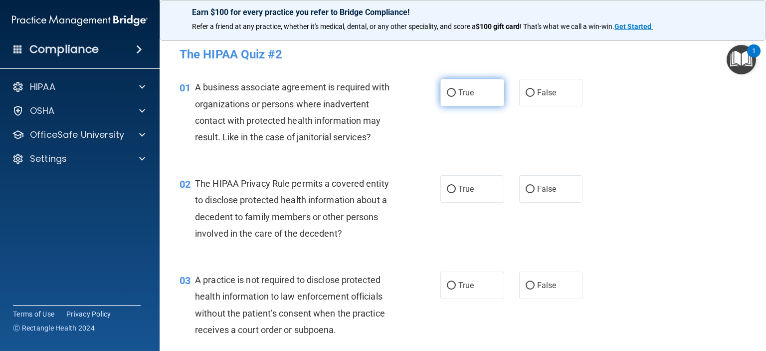
click at [445, 97] on label "True" at bounding box center [473, 92] width 64 height 27
click at [447, 97] on input "True" at bounding box center [451, 92] width 9 height 7
radio input "true"
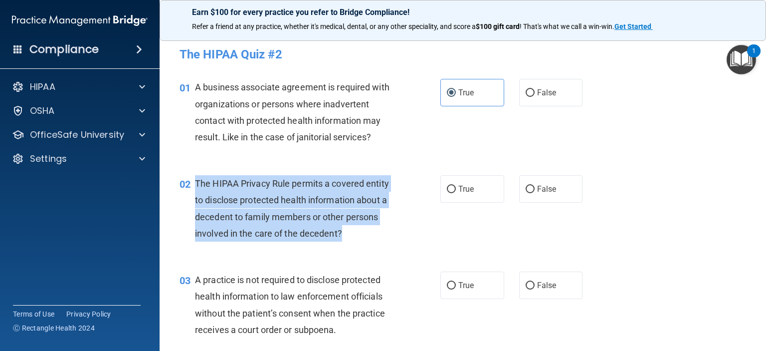
drag, startPoint x: 345, startPoint y: 233, endPoint x: 194, endPoint y: 185, distance: 158.6
click at [194, 185] on div "02 The HIPAA Privacy Rule permits a covered entity to disclose protected health…" at bounding box center [310, 210] width 291 height 71
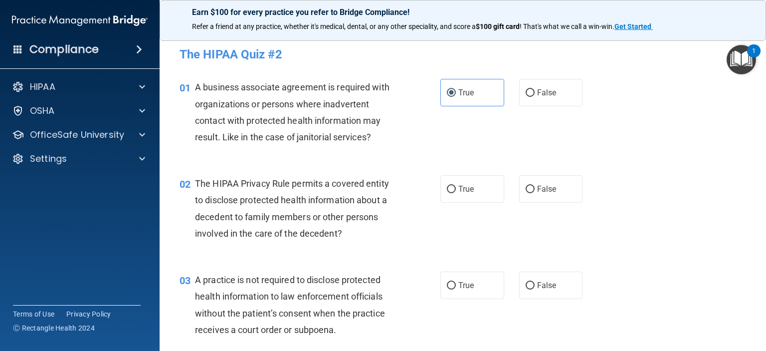
click at [216, 163] on div "02 The HIPAA Privacy Rule permits a covered entity to disclose protected health…" at bounding box center [463, 211] width 582 height 96
click at [458, 185] on span "True" at bounding box center [465, 188] width 15 height 9
click at [456, 186] on input "True" at bounding box center [451, 189] width 9 height 7
radio input "true"
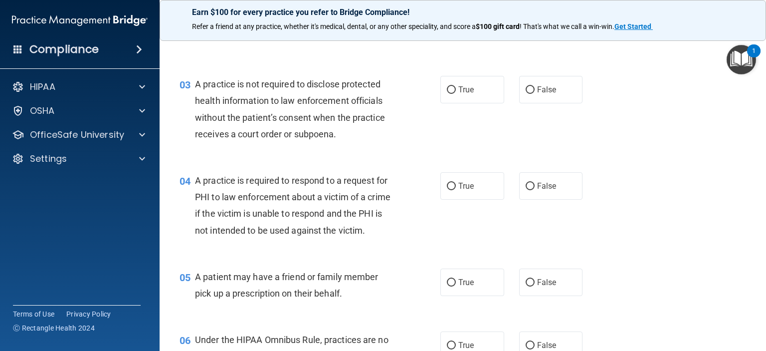
scroll to position [200, 0]
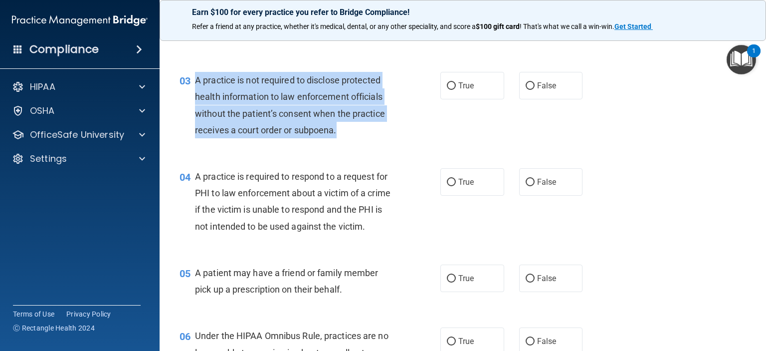
drag, startPoint x: 344, startPoint y: 132, endPoint x: 196, endPoint y: 83, distance: 156.5
click at [196, 83] on div "A practice is not required to disclose protected health information to law enfo…" at bounding box center [298, 105] width 207 height 66
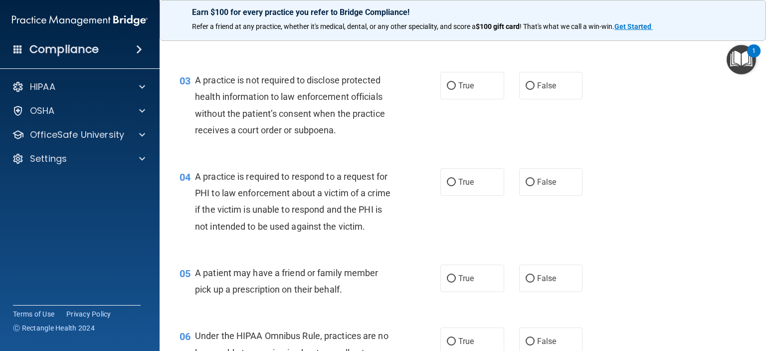
click at [407, 152] on div "03 A practice is not required to disclose protected health information to law e…" at bounding box center [463, 107] width 582 height 96
click at [544, 94] on label "False" at bounding box center [551, 85] width 64 height 27
click at [535, 90] on input "False" at bounding box center [530, 85] width 9 height 7
radio input "true"
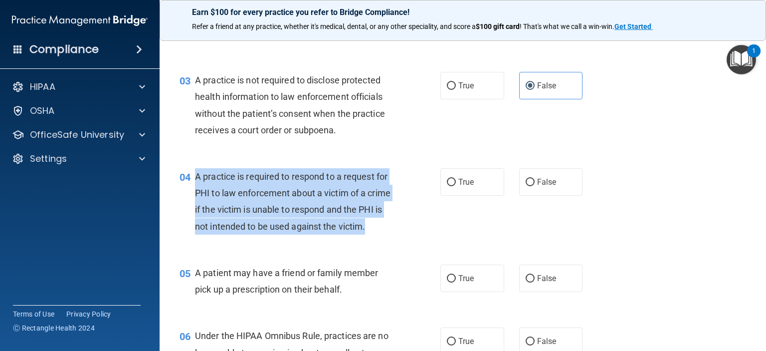
drag, startPoint x: 220, startPoint y: 249, endPoint x: 196, endPoint y: 179, distance: 73.8
click at [196, 179] on div "A practice is required to respond to a request for PHI to law enforcement about…" at bounding box center [298, 201] width 207 height 66
click at [254, 234] on div "A practice is required to respond to a request for PHI to law enforcement about…" at bounding box center [298, 201] width 207 height 66
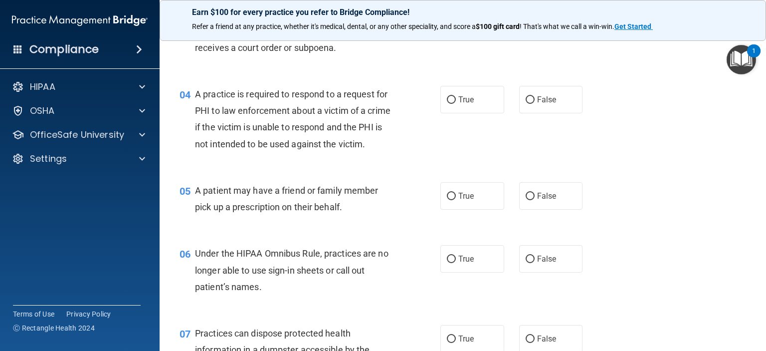
scroll to position [299, 0]
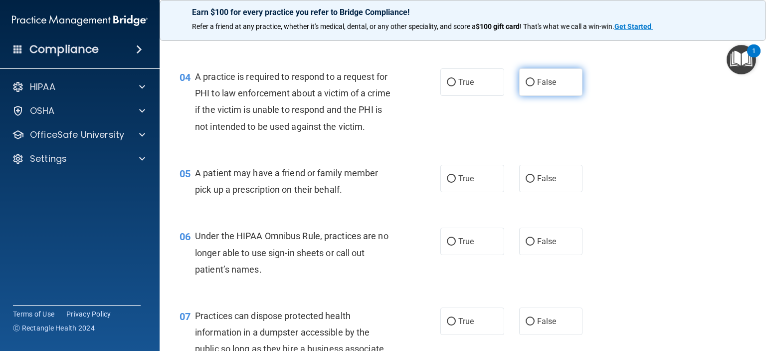
click at [526, 85] on input "False" at bounding box center [530, 82] width 9 height 7
radio input "true"
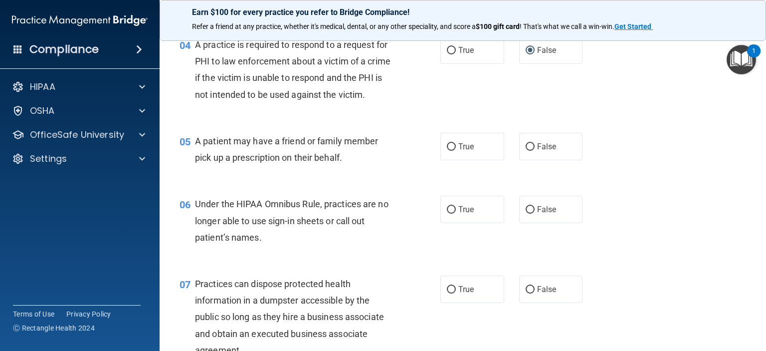
scroll to position [349, 0]
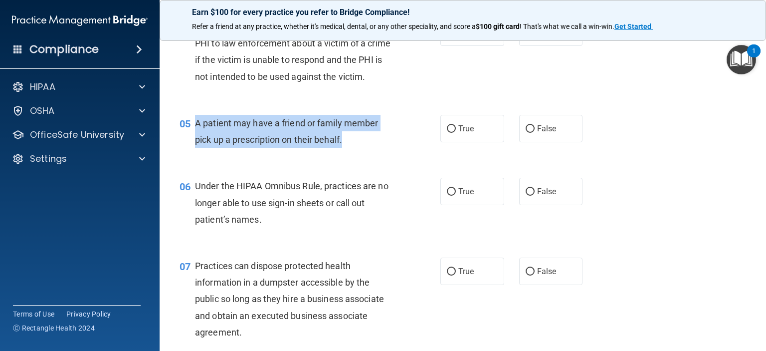
drag, startPoint x: 346, startPoint y: 158, endPoint x: 196, endPoint y: 137, distance: 152.2
click at [196, 137] on div "A patient may have a friend or family member pick up a prescription on their be…" at bounding box center [298, 131] width 207 height 33
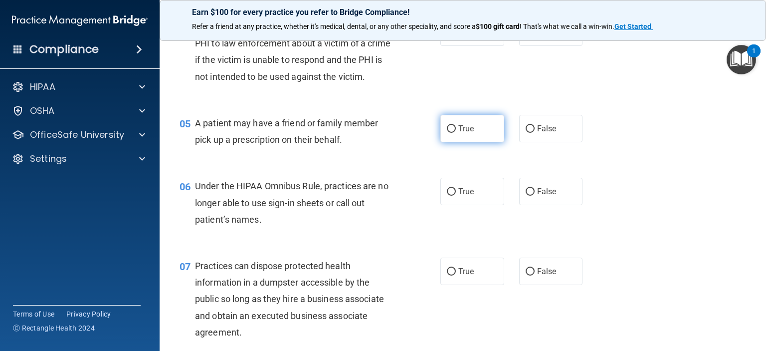
click at [472, 142] on label "True" at bounding box center [473, 128] width 64 height 27
click at [456, 133] on input "True" at bounding box center [451, 128] width 9 height 7
radio input "true"
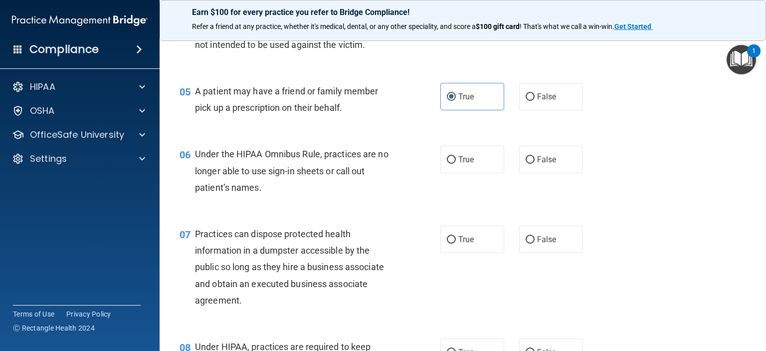
scroll to position [399, 0]
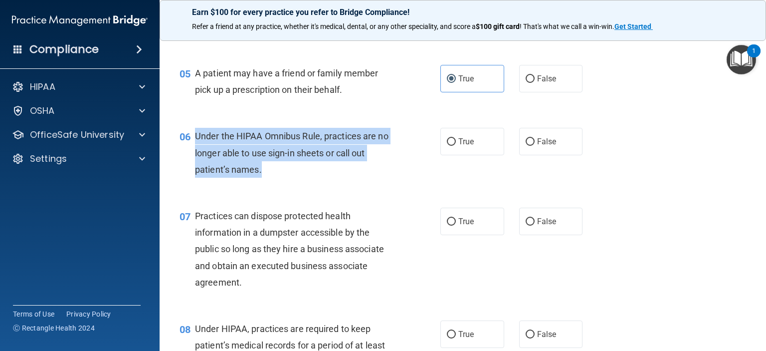
drag, startPoint x: 264, startPoint y: 185, endPoint x: 193, endPoint y: 147, distance: 80.4
click at [193, 147] on div "06 Under the HIPAA Omnibus Rule, practices are no longer able to use sign-in sh…" at bounding box center [310, 155] width 291 height 55
click at [340, 178] on div "Under the HIPAA Omnibus Rule, practices are no longer able to use sign-in sheet…" at bounding box center [298, 153] width 207 height 50
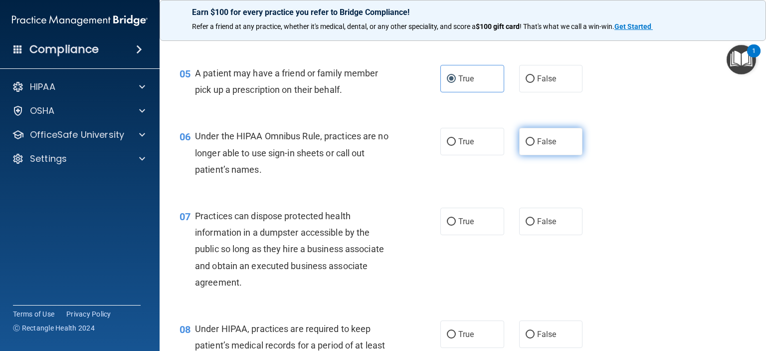
click at [526, 146] on input "False" at bounding box center [530, 141] width 9 height 7
radio input "true"
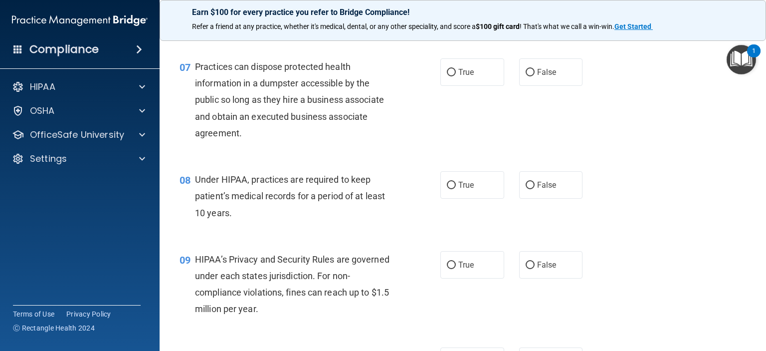
scroll to position [549, 0]
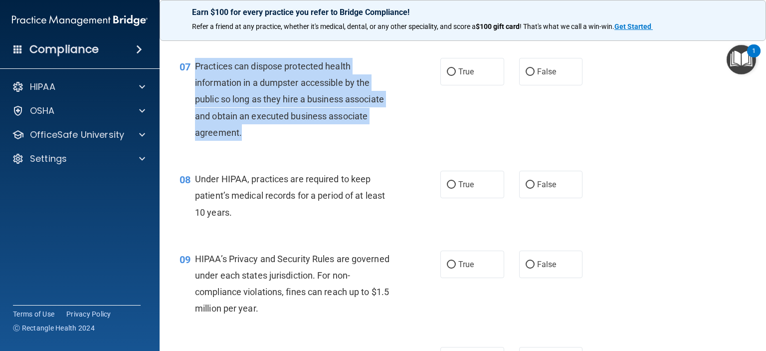
drag, startPoint x: 255, startPoint y: 146, endPoint x: 195, endPoint y: 84, distance: 85.7
click at [195, 84] on div "Practices can dispose protected health information in a dumpster accessible by …" at bounding box center [298, 99] width 207 height 83
click at [262, 141] on div "Practices can dispose protected health information in a dumpster accessible by …" at bounding box center [298, 99] width 207 height 83
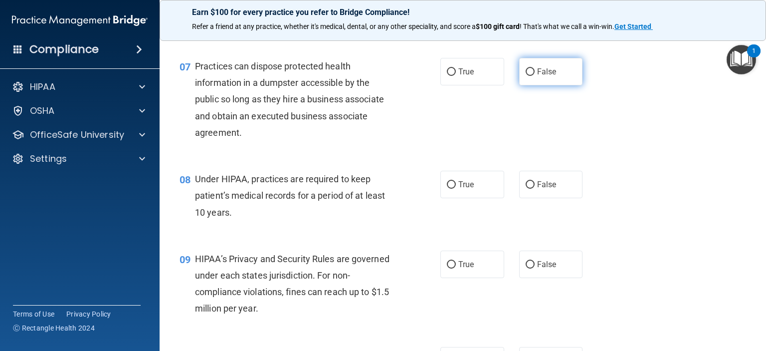
click at [565, 85] on label "False" at bounding box center [551, 71] width 64 height 27
click at [535, 76] on input "False" at bounding box center [530, 71] width 9 height 7
radio input "true"
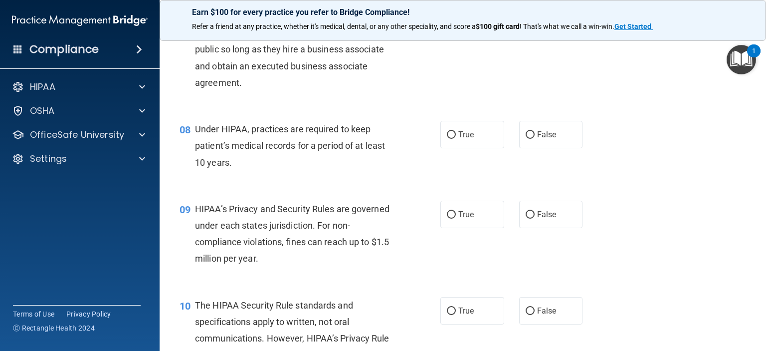
scroll to position [649, 0]
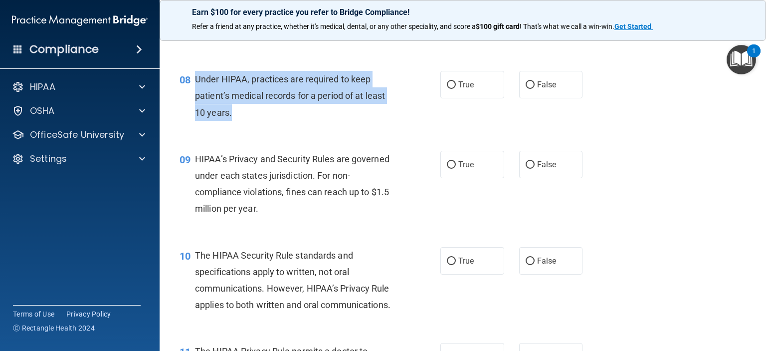
drag, startPoint x: 232, startPoint y: 130, endPoint x: 198, endPoint y: 94, distance: 50.1
click at [198, 94] on div "Under HIPAA, practices are required to keep patient’s medical records for a per…" at bounding box center [298, 96] width 207 height 50
click at [279, 126] on div "08 Under HIPAA, practices are required to keep patient’s medical records for a …" at bounding box center [310, 98] width 291 height 55
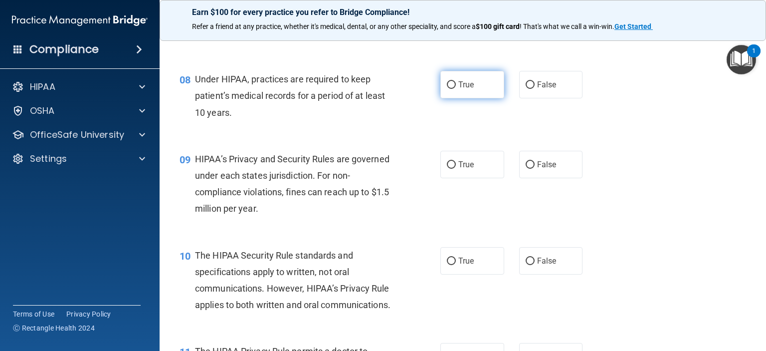
click at [467, 89] on span "True" at bounding box center [465, 84] width 15 height 9
click at [456, 89] on input "True" at bounding box center [451, 84] width 9 height 7
radio input "true"
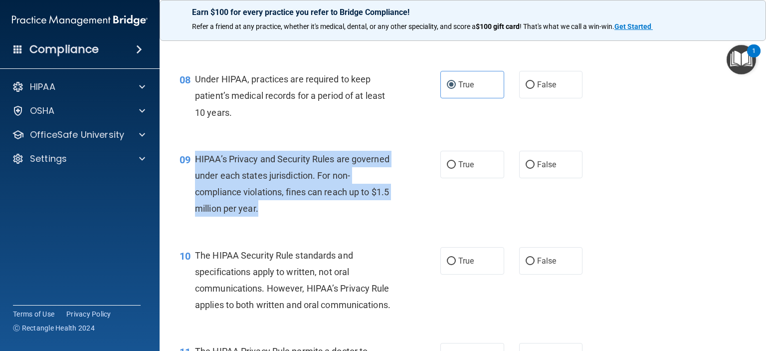
drag, startPoint x: 281, startPoint y: 225, endPoint x: 198, endPoint y: 176, distance: 97.0
click at [198, 176] on div "HIPAA’s Privacy and Security Rules are governed under each states jurisdiction.…" at bounding box center [298, 184] width 207 height 66
click at [296, 217] on div "HIPAA’s Privacy and Security Rules are governed under each states jurisdiction.…" at bounding box center [298, 184] width 207 height 66
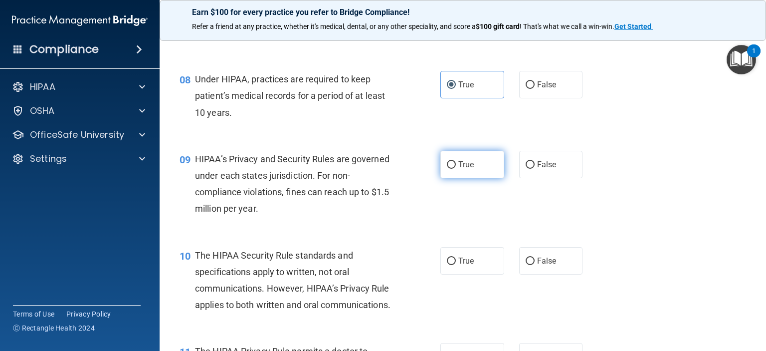
click at [461, 175] on label "True" at bounding box center [473, 164] width 64 height 27
click at [456, 169] on input "True" at bounding box center [451, 164] width 9 height 7
radio input "true"
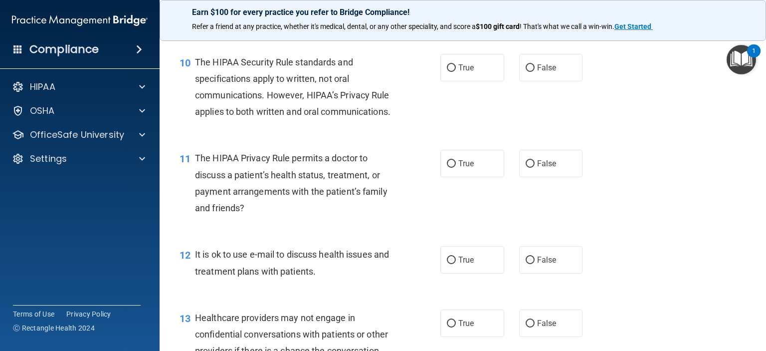
scroll to position [848, 0]
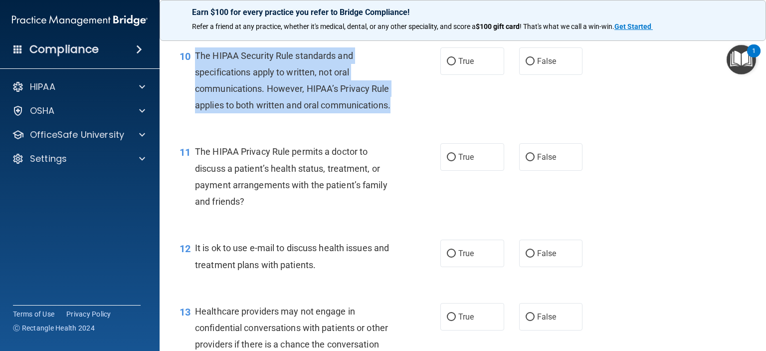
drag, startPoint x: 267, startPoint y: 145, endPoint x: 197, endPoint y: 75, distance: 98.8
click at [197, 75] on div "The HIPAA Security Rule standards and specifications apply to written, not oral…" at bounding box center [298, 80] width 207 height 66
click at [386, 114] on div "The HIPAA Security Rule standards and specifications apply to written, not oral…" at bounding box center [298, 80] width 207 height 66
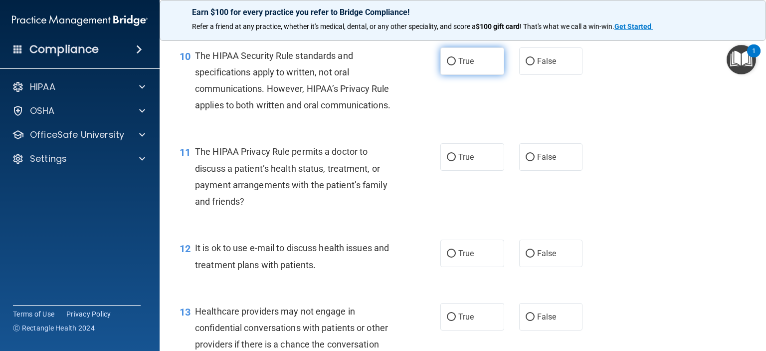
click at [499, 68] on label "True" at bounding box center [473, 60] width 64 height 27
click at [456, 65] on input "True" at bounding box center [451, 61] width 9 height 7
radio input "true"
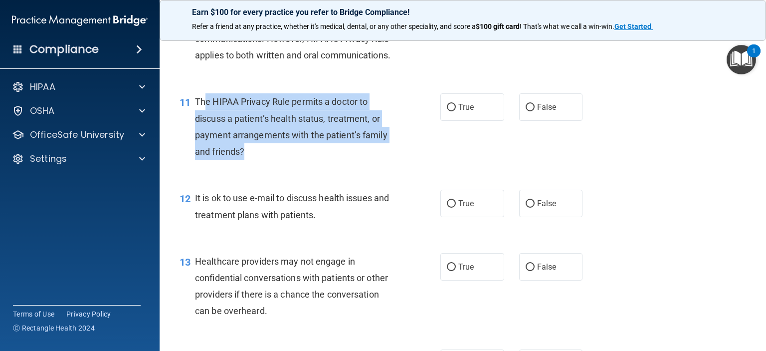
drag, startPoint x: 247, startPoint y: 181, endPoint x: 204, endPoint y: 131, distance: 66.5
click at [204, 131] on div "The HIPAA Privacy Rule permits a doctor to discuss a patient’s health status, t…" at bounding box center [298, 126] width 207 height 66
click at [252, 160] on div "The HIPAA Privacy Rule permits a doctor to discuss a patient’s health status, t…" at bounding box center [298, 126] width 207 height 66
drag, startPoint x: 248, startPoint y: 185, endPoint x: 195, endPoint y: 138, distance: 71.4
click at [195, 138] on div "The HIPAA Privacy Rule permits a doctor to discuss a patient’s health status, t…" at bounding box center [298, 126] width 207 height 66
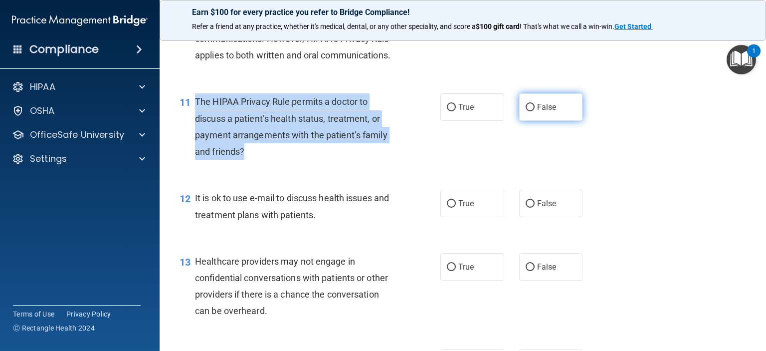
click at [526, 111] on input "False" at bounding box center [530, 107] width 9 height 7
radio input "true"
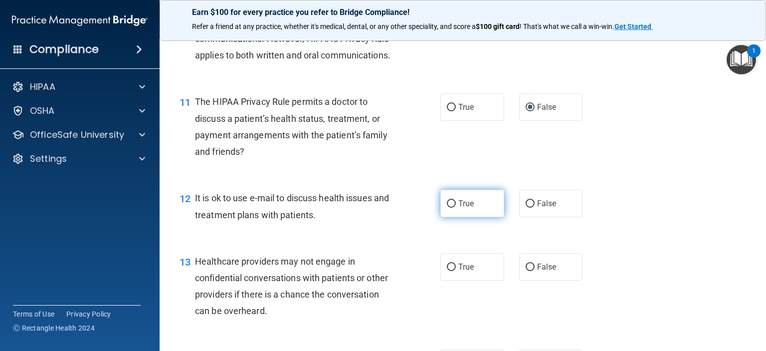
click at [447, 217] on label "True" at bounding box center [473, 203] width 64 height 27
click at [447, 208] on input "True" at bounding box center [451, 203] width 9 height 7
radio input "true"
click at [473, 121] on label "True" at bounding box center [473, 106] width 64 height 27
click at [456, 111] on input "True" at bounding box center [451, 107] width 9 height 7
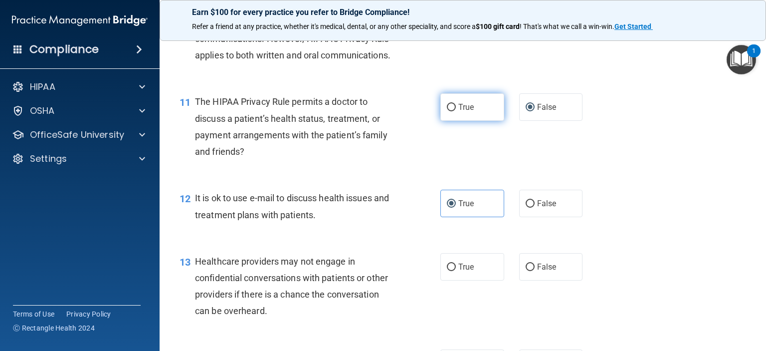
radio input "true"
radio input "false"
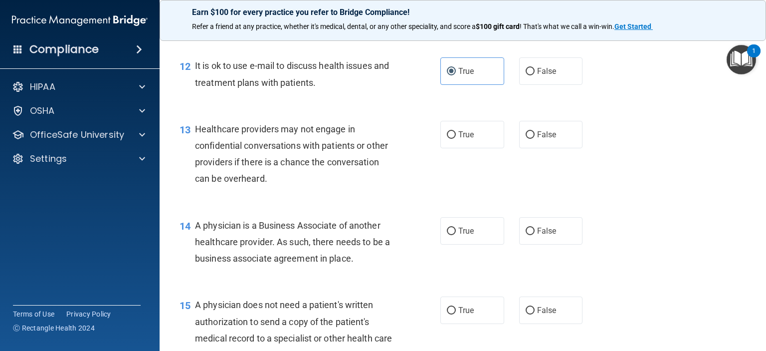
scroll to position [1048, 0]
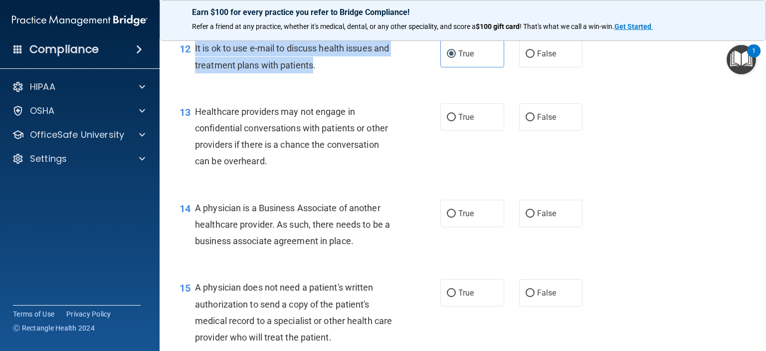
drag, startPoint x: 330, startPoint y: 99, endPoint x: 194, endPoint y: 84, distance: 137.0
click at [194, 78] on div "12 It is ok to use e-mail to discuss health issues and treatment plans with pat…" at bounding box center [310, 59] width 291 height 38
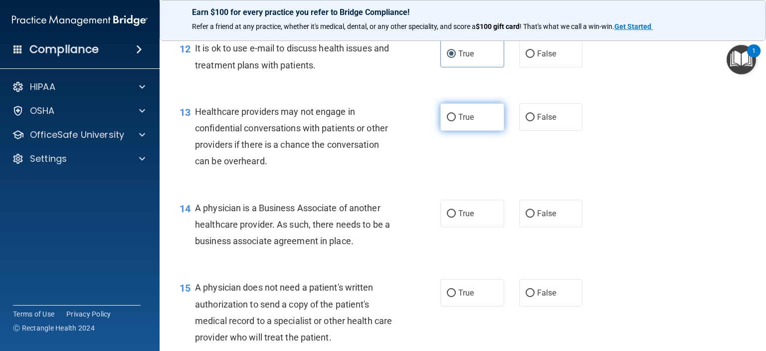
click at [460, 131] on label "True" at bounding box center [473, 116] width 64 height 27
click at [456, 121] on input "True" at bounding box center [451, 117] width 9 height 7
radio input "true"
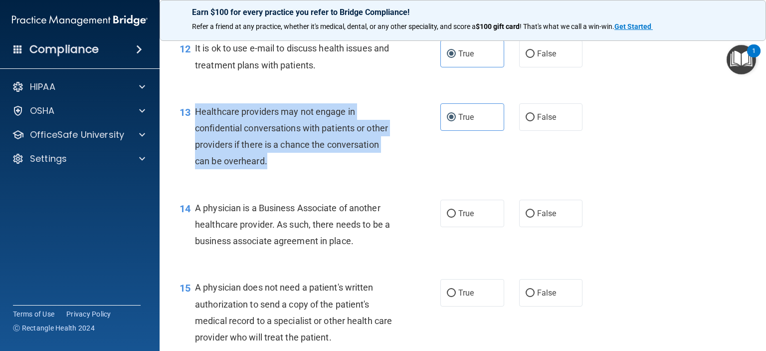
drag, startPoint x: 270, startPoint y: 193, endPoint x: 196, endPoint y: 147, distance: 87.6
click at [196, 147] on div "Healthcare providers may not engage in confidential conversations with patients…" at bounding box center [298, 136] width 207 height 66
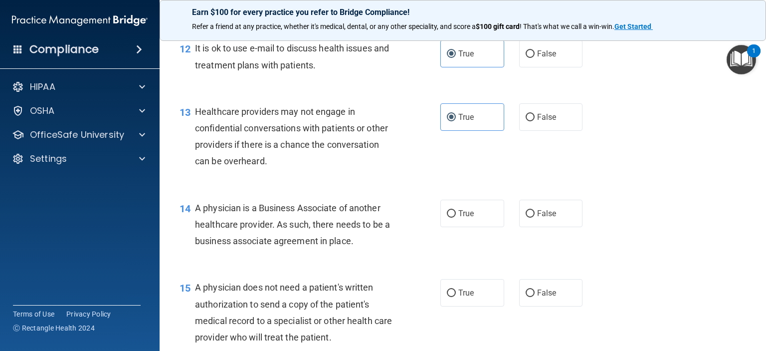
drag, startPoint x: 194, startPoint y: 142, endPoint x: 188, endPoint y: 172, distance: 30.4
click at [174, 172] on div "13 Healthcare providers may not engage in confidential conversations with patie…" at bounding box center [310, 138] width 291 height 71
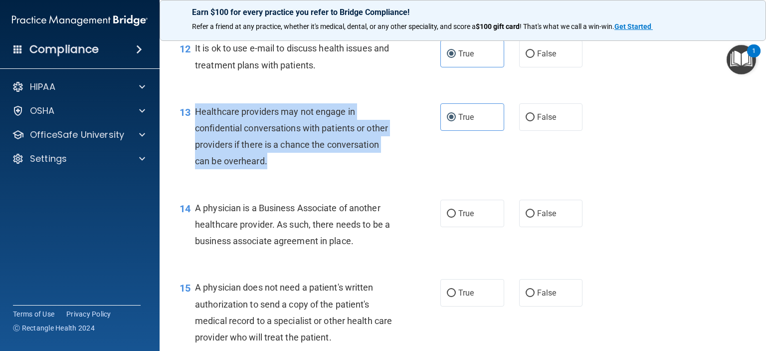
drag, startPoint x: 271, startPoint y: 191, endPoint x: 198, endPoint y: 144, distance: 87.5
click at [198, 144] on div "Healthcare providers may not engage in confidential conversations with patients…" at bounding box center [298, 136] width 207 height 66
click at [529, 121] on input "False" at bounding box center [530, 117] width 9 height 7
radio input "true"
radio input "false"
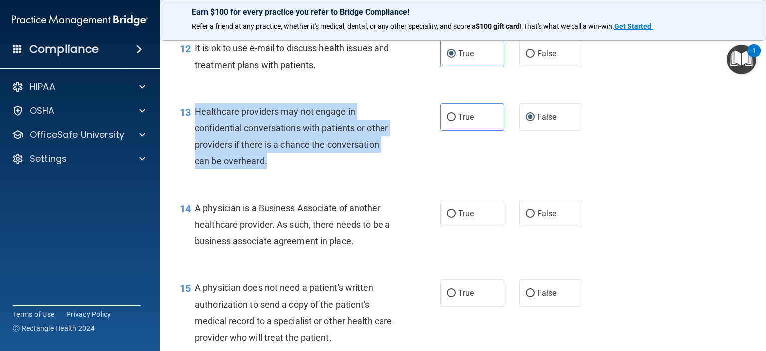
click at [419, 175] on div "13 Healthcare providers may not engage in confidential conversations with patie…" at bounding box center [310, 138] width 291 height 71
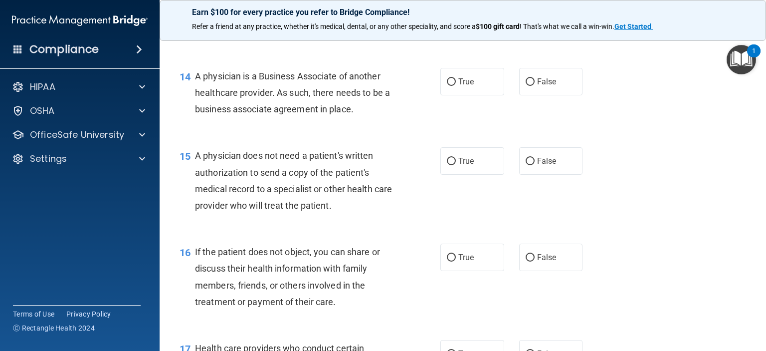
scroll to position [1197, 0]
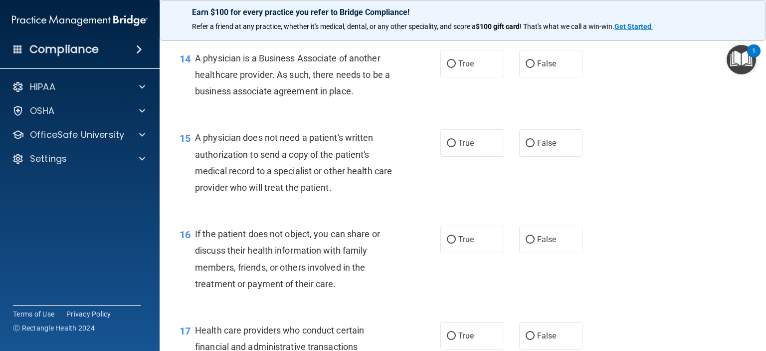
click at [348, 96] on span "A physician is a Business Associate of another healthcare provider. As such, th…" at bounding box center [292, 74] width 195 height 43
drag, startPoint x: 357, startPoint y: 121, endPoint x: 194, endPoint y: 93, distance: 165.5
click at [194, 93] on div "14 A physician is a Business Associate of another healthcare provider. As such,…" at bounding box center [310, 77] width 291 height 55
click at [222, 117] on div "14 A physician is a Business Associate of another healthcare provider. As such,…" at bounding box center [463, 77] width 582 height 80
click at [451, 77] on label "True" at bounding box center [473, 63] width 64 height 27
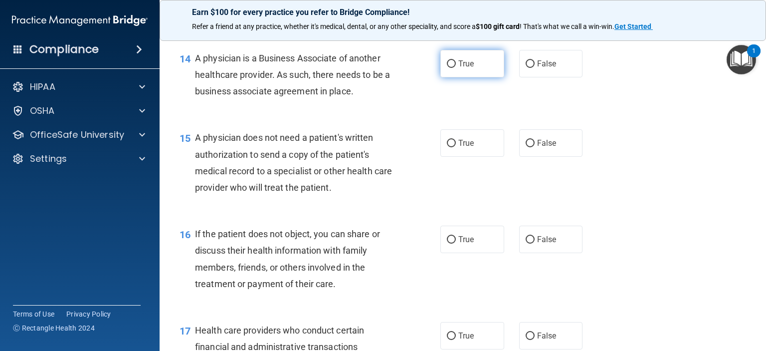
click at [451, 68] on input "True" at bounding box center [451, 63] width 9 height 7
radio input "true"
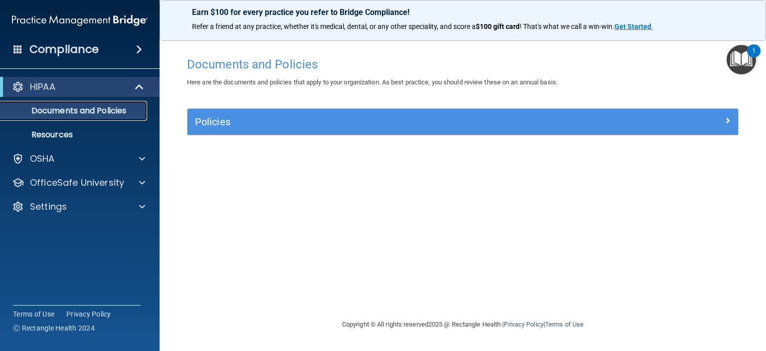
click at [90, 112] on p "Documents and Policies" at bounding box center [74, 111] width 136 height 10
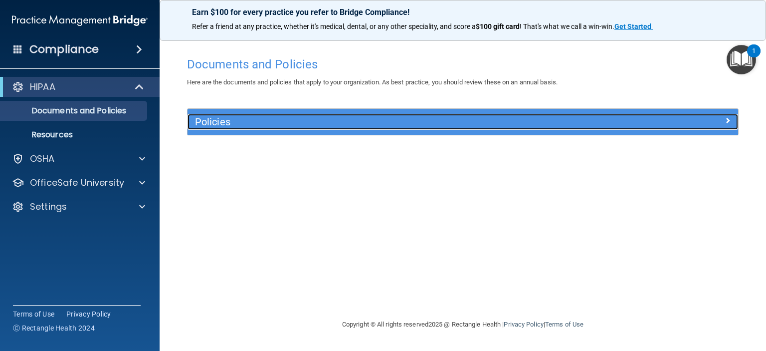
click at [209, 118] on h5 "Policies" at bounding box center [394, 121] width 398 height 11
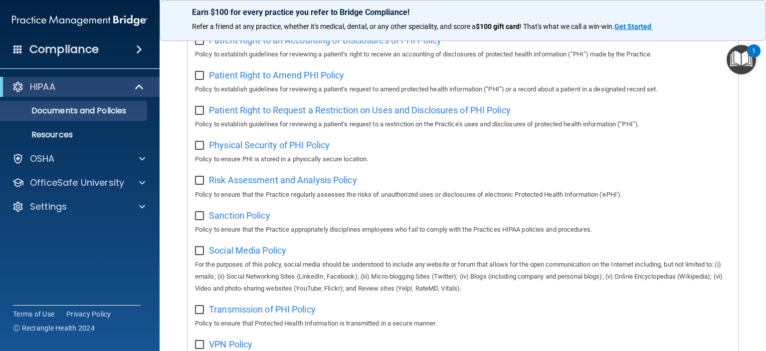
scroll to position [599, 0]
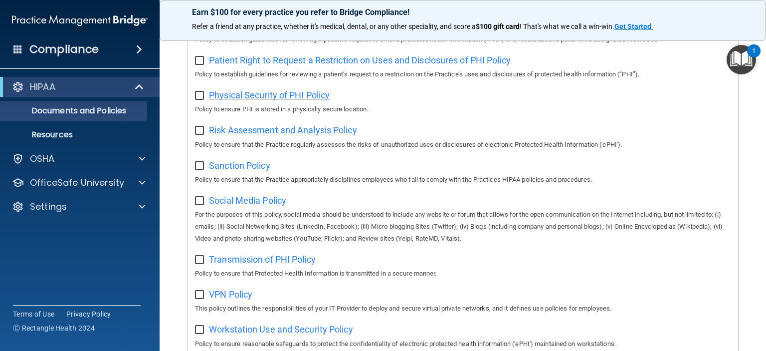
click at [291, 98] on span "Physical Security of PHI Policy" at bounding box center [269, 95] width 121 height 10
